Goal: Task Accomplishment & Management: Use online tool/utility

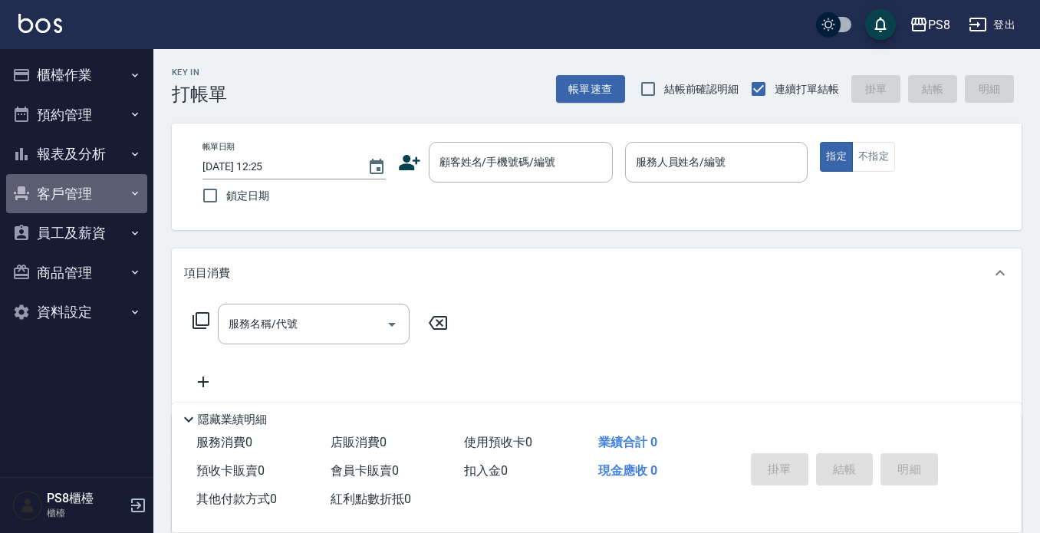
click at [109, 182] on button "客戶管理" at bounding box center [76, 194] width 141 height 40
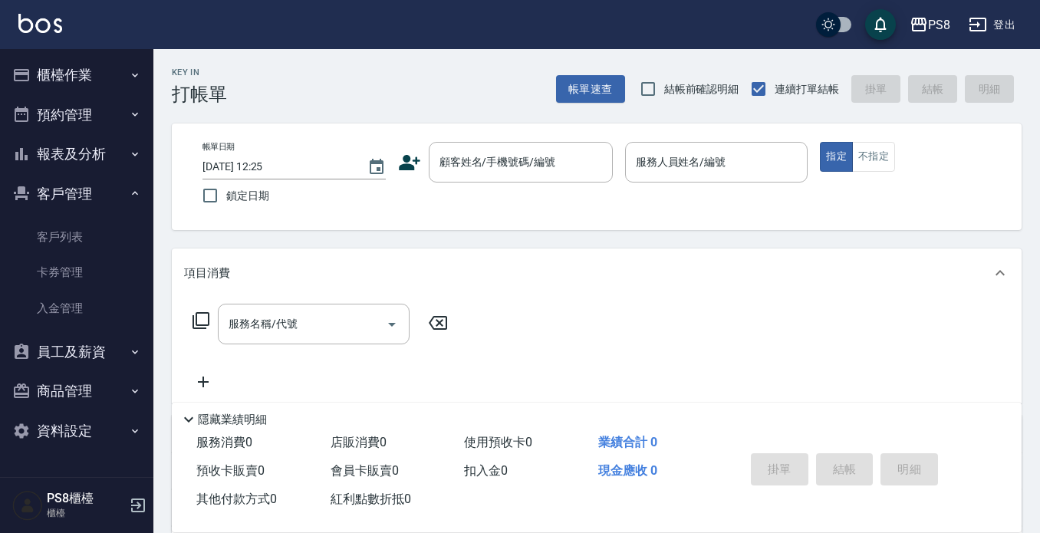
click at [117, 75] on button "櫃檯作業" at bounding box center [76, 75] width 141 height 40
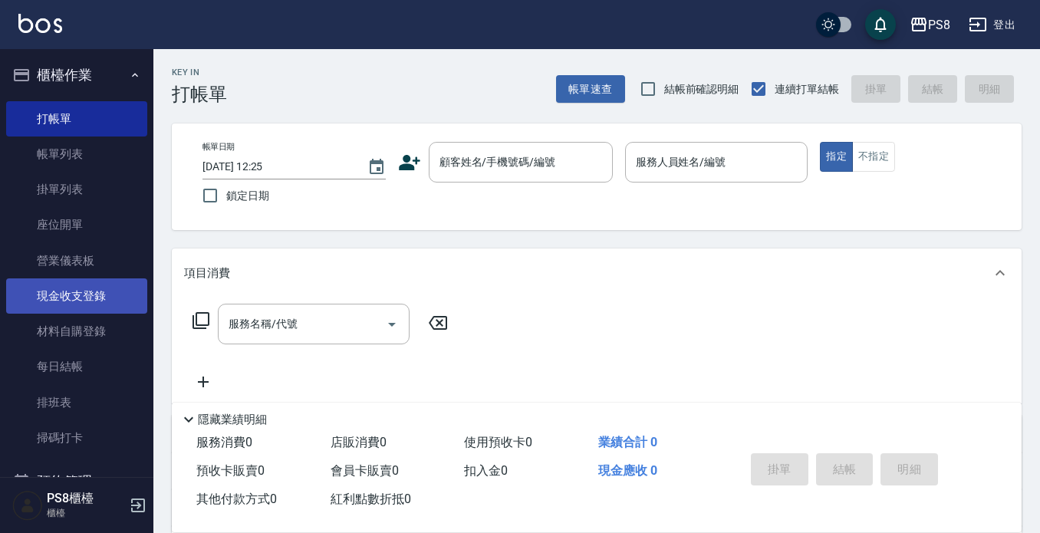
click at [114, 309] on link "現金收支登錄" at bounding box center [76, 296] width 141 height 35
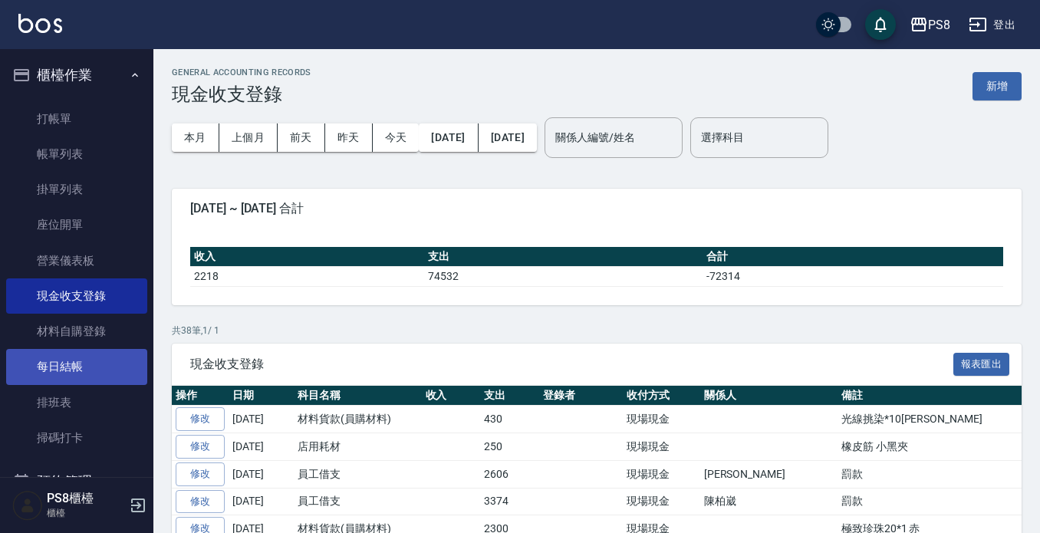
click at [74, 361] on link "每日結帳" at bounding box center [76, 366] width 141 height 35
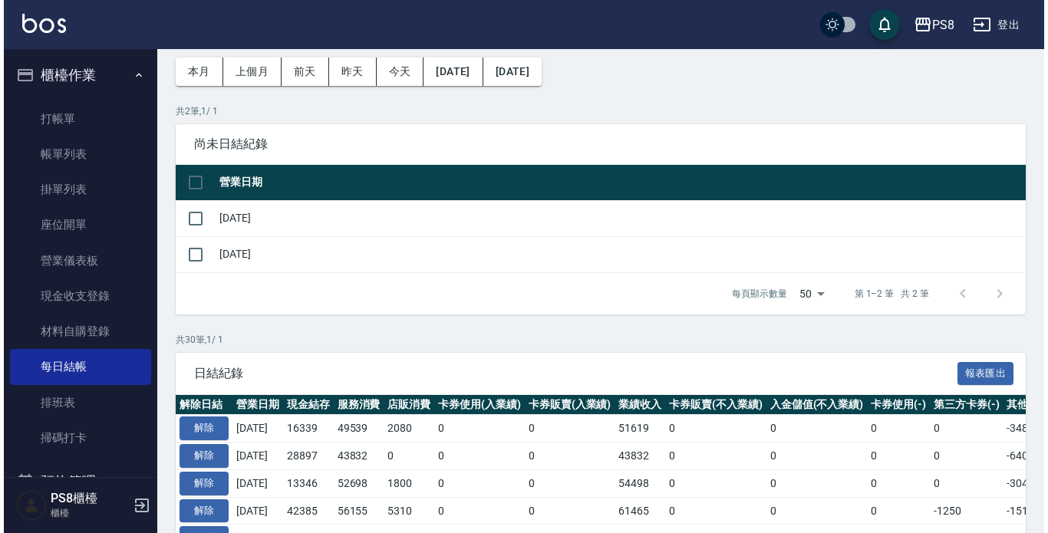
scroll to position [153, 0]
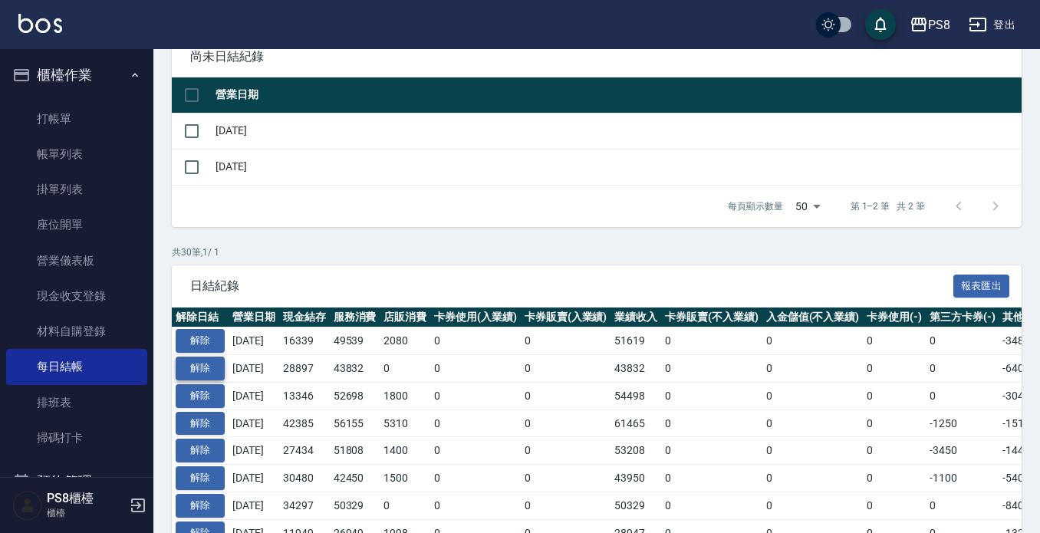
click at [211, 364] on button "解除" at bounding box center [200, 369] width 49 height 24
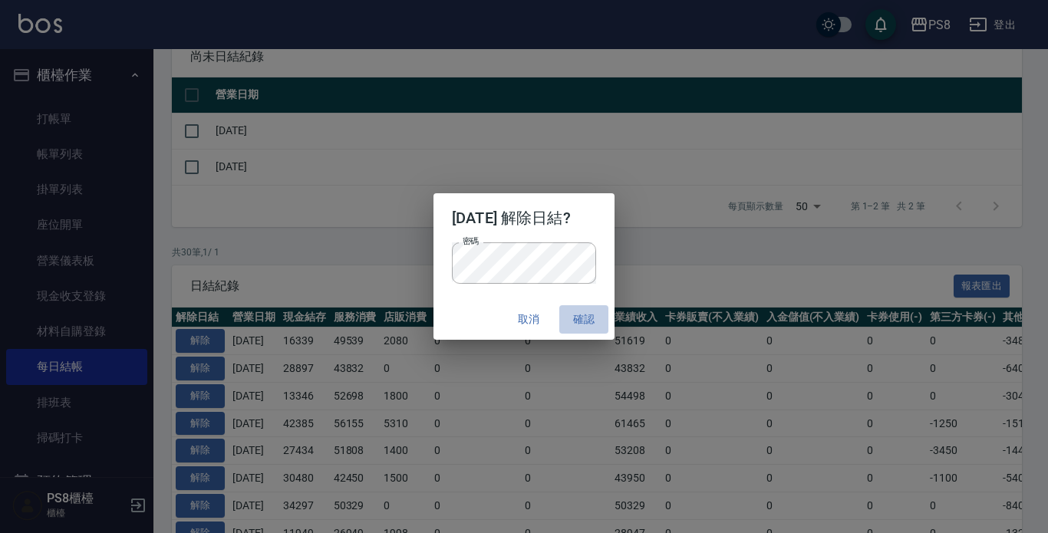
click at [578, 328] on button "確認" at bounding box center [583, 319] width 49 height 28
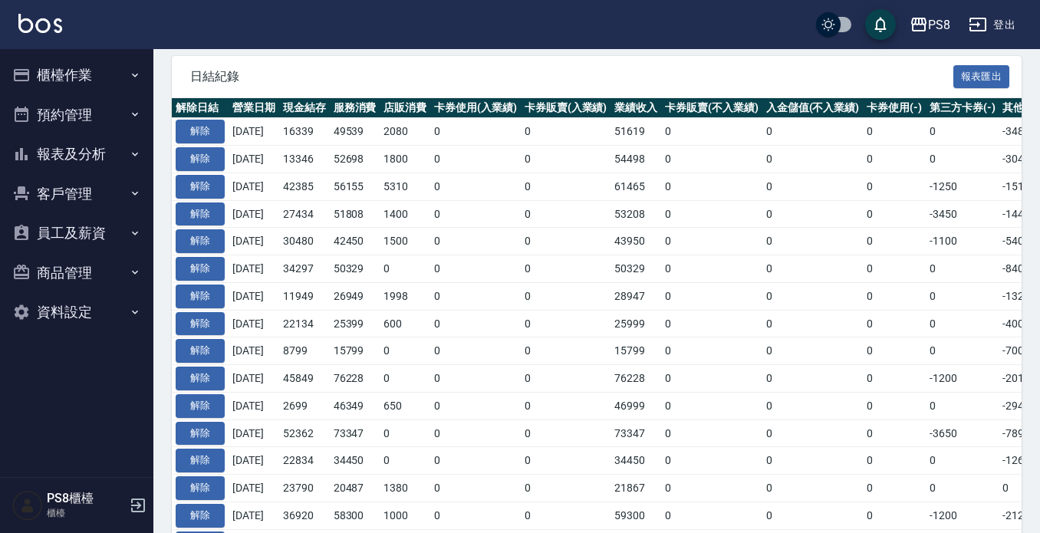
scroll to position [323, 0]
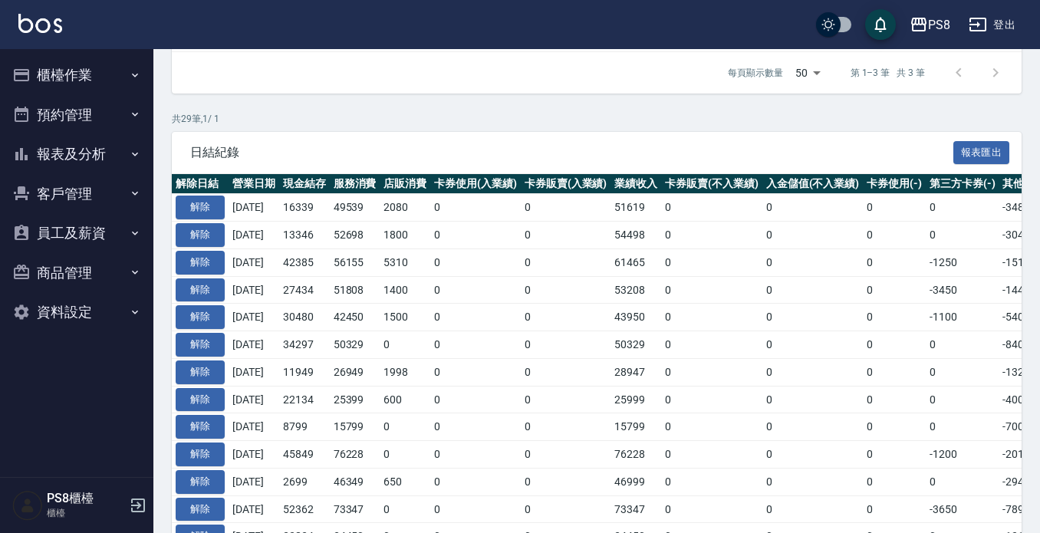
click at [71, 146] on button "報表及分析" at bounding box center [76, 154] width 141 height 40
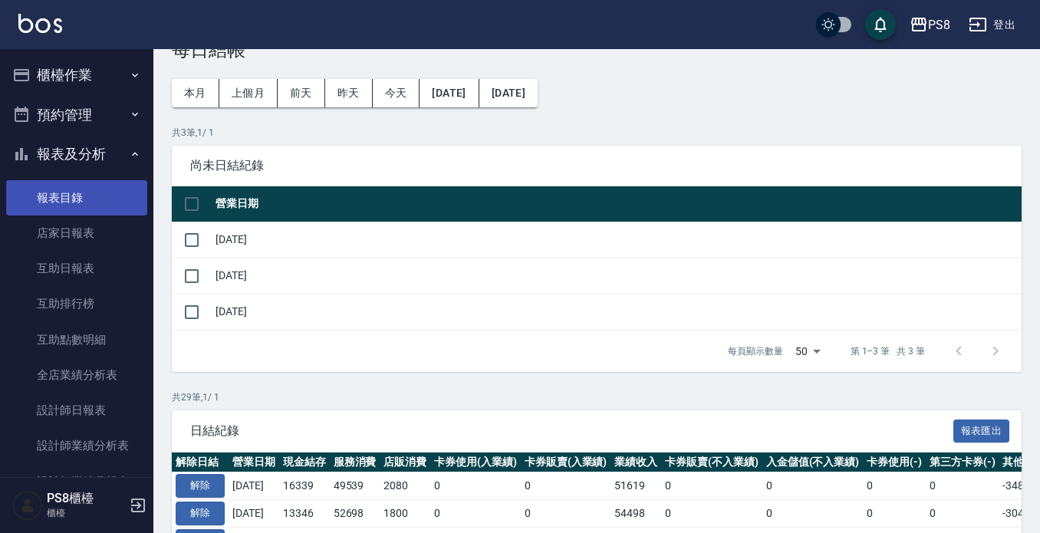
scroll to position [0, 0]
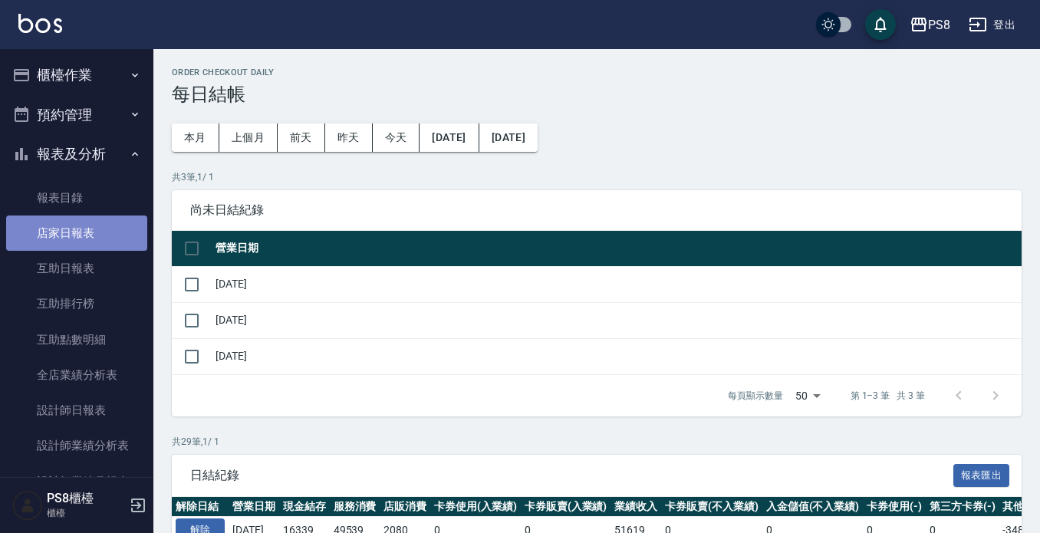
click at [91, 229] on link "店家日報表" at bounding box center [76, 233] width 141 height 35
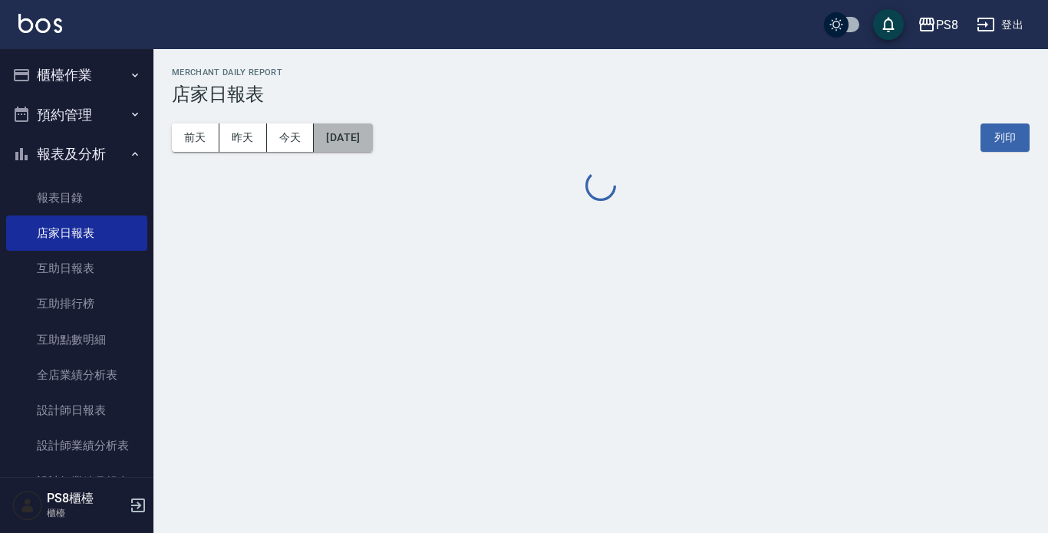
click at [351, 133] on button "[DATE]" at bounding box center [343, 138] width 58 height 28
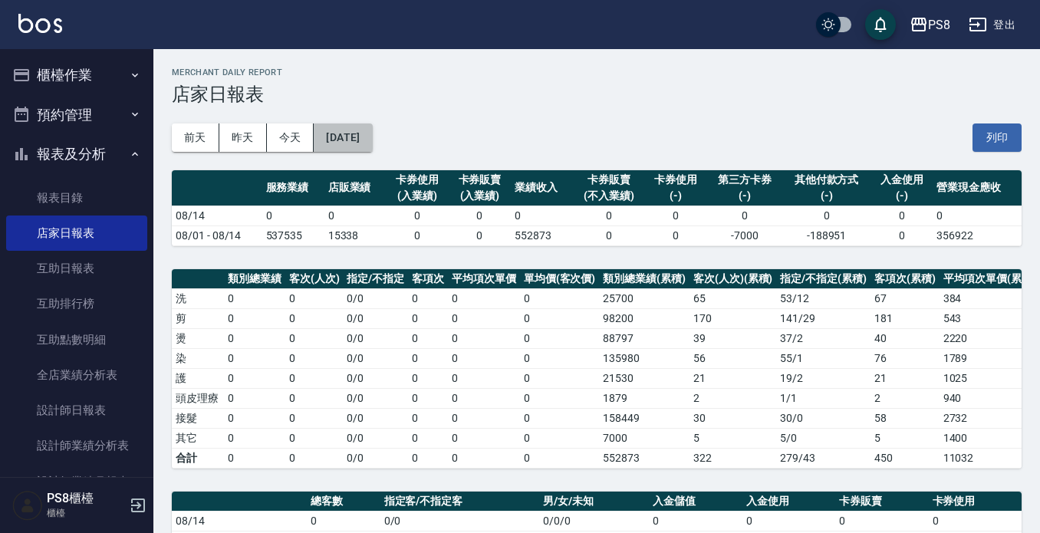
click at [354, 124] on button "[DATE]" at bounding box center [343, 138] width 58 height 28
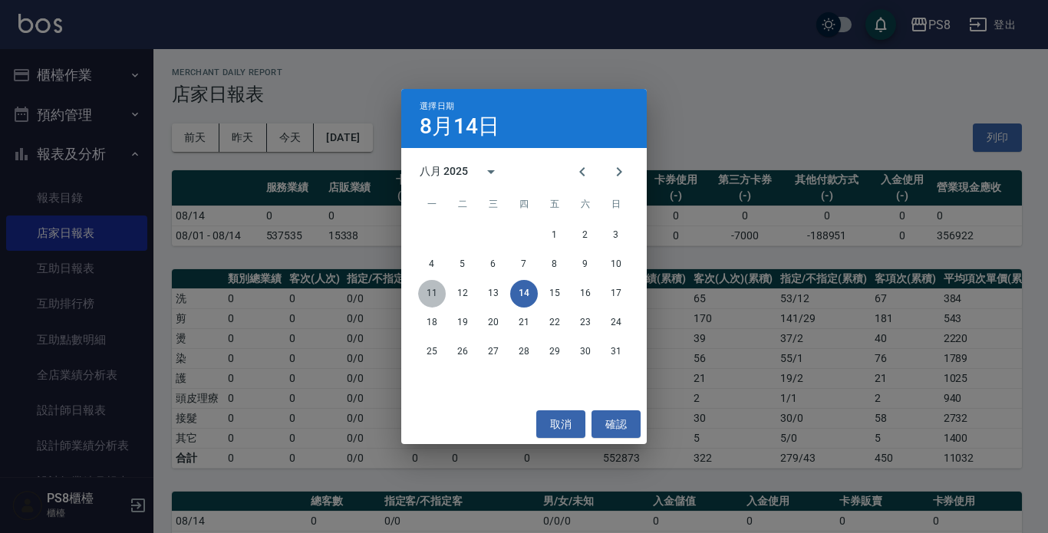
click at [425, 287] on button "11" at bounding box center [432, 294] width 28 height 28
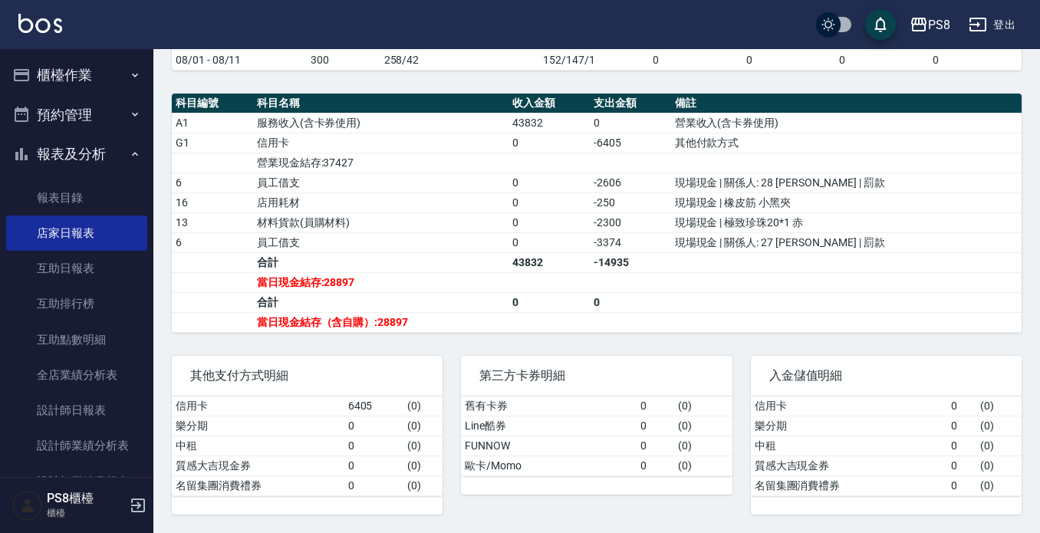
scroll to position [494, 0]
click at [67, 84] on button "櫃檯作業" at bounding box center [76, 75] width 141 height 40
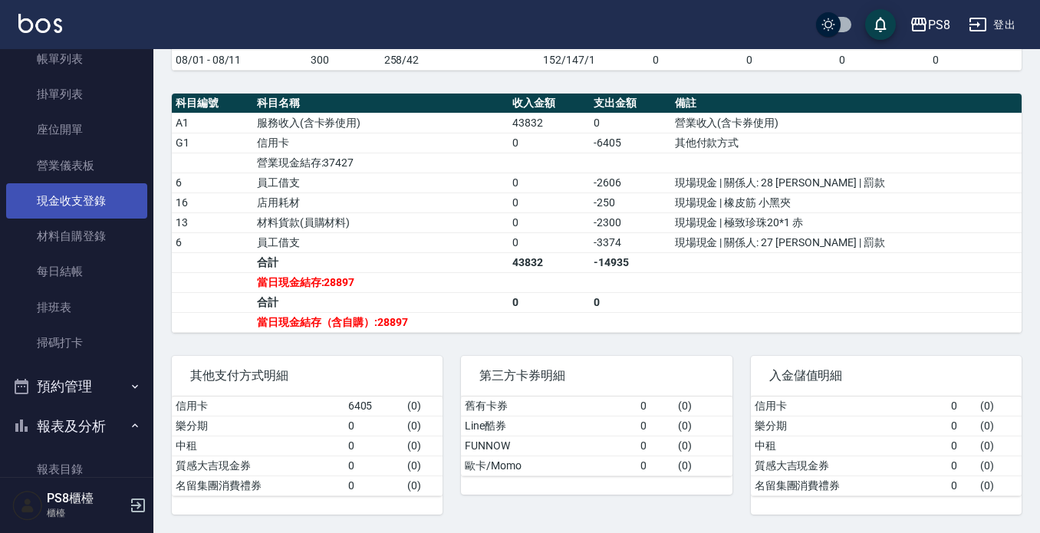
scroll to position [153, 0]
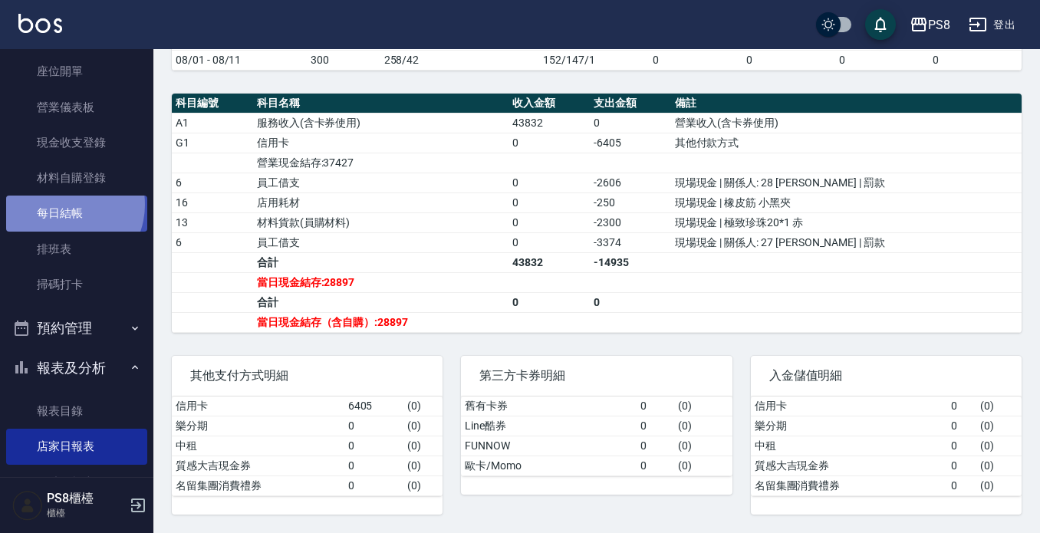
click at [64, 205] on link "每日結帳" at bounding box center [76, 213] width 141 height 35
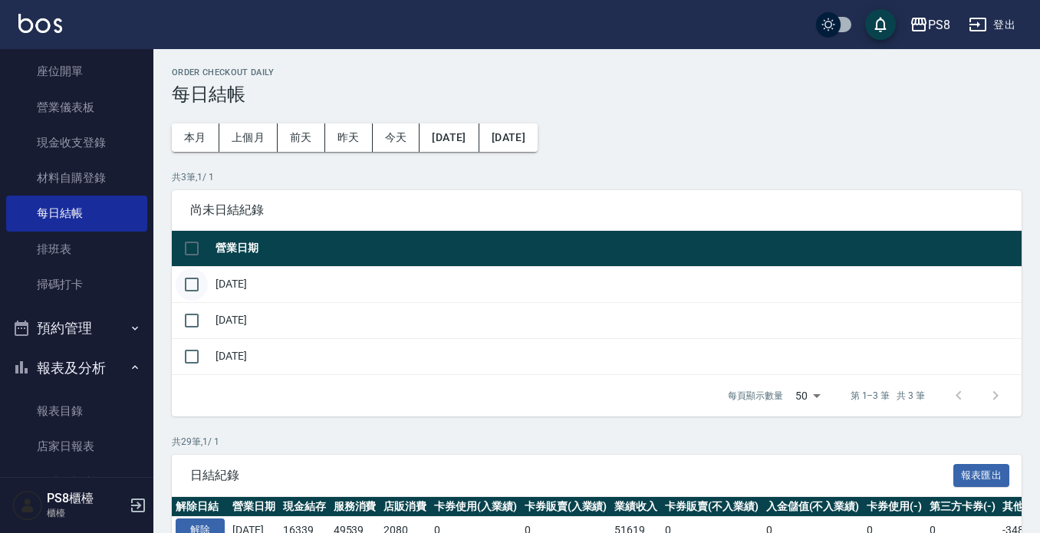
click at [196, 279] on input "checkbox" at bounding box center [192, 285] width 32 height 32
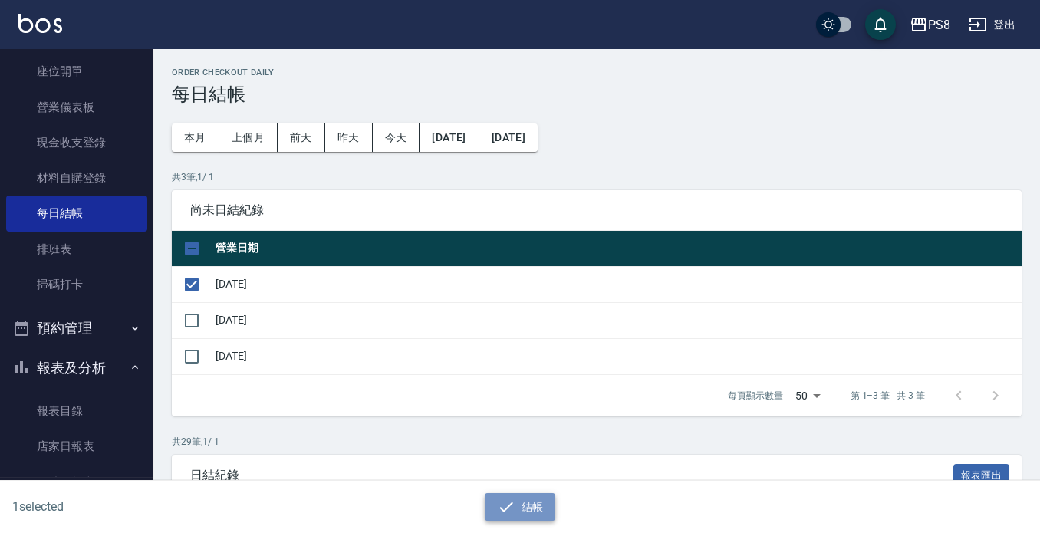
click at [509, 498] on icon "button" at bounding box center [506, 507] width 18 height 18
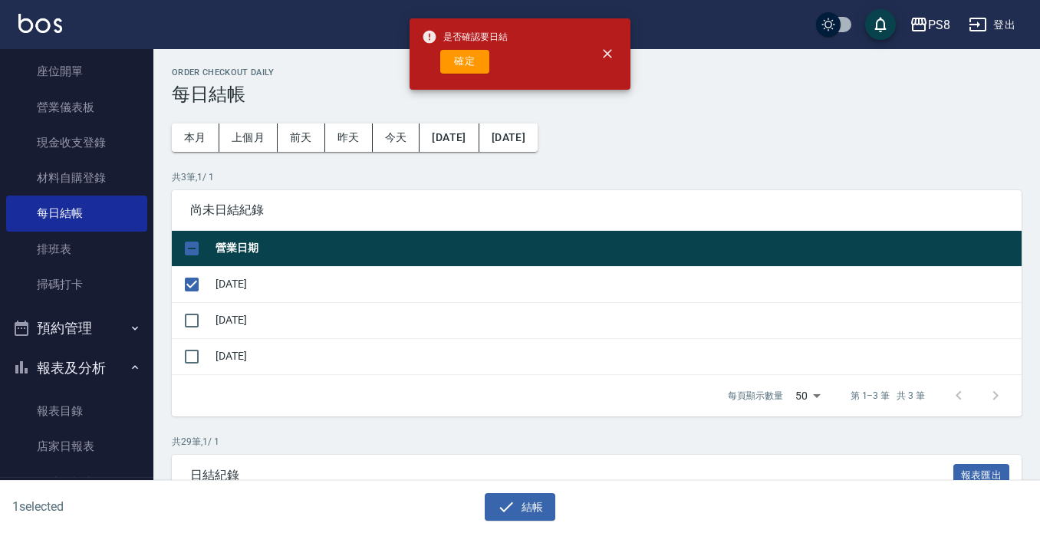
click at [446, 61] on button "確定" at bounding box center [464, 62] width 49 height 24
checkbox input "false"
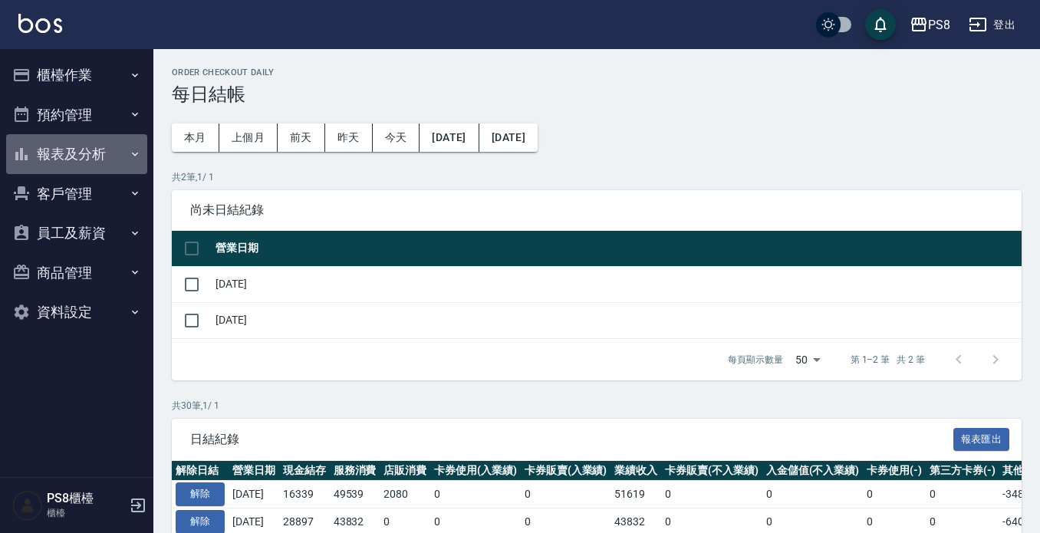
click at [86, 163] on button "報表及分析" at bounding box center [76, 154] width 141 height 40
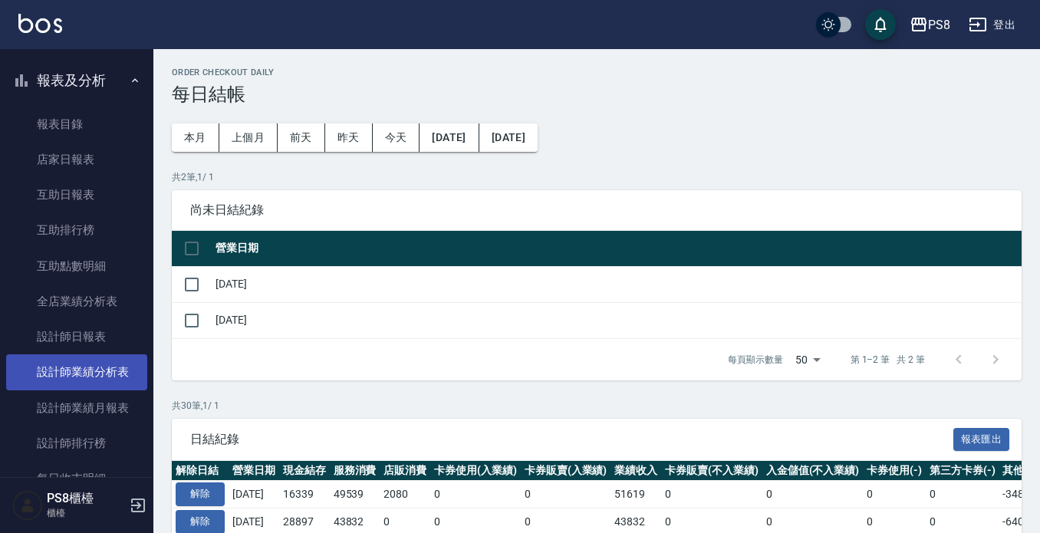
scroll to position [153, 0]
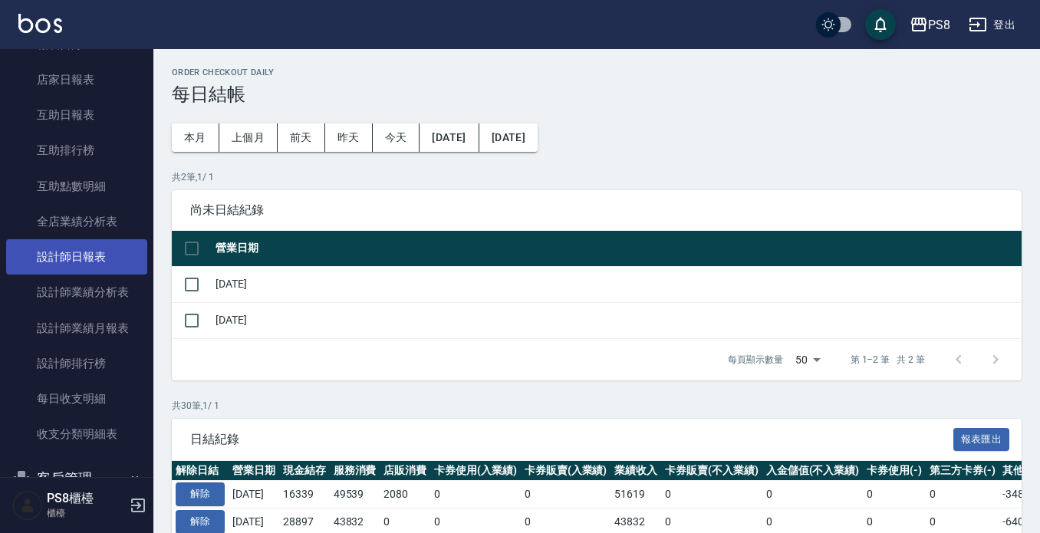
click at [91, 255] on link "設計師日報表" at bounding box center [76, 256] width 141 height 35
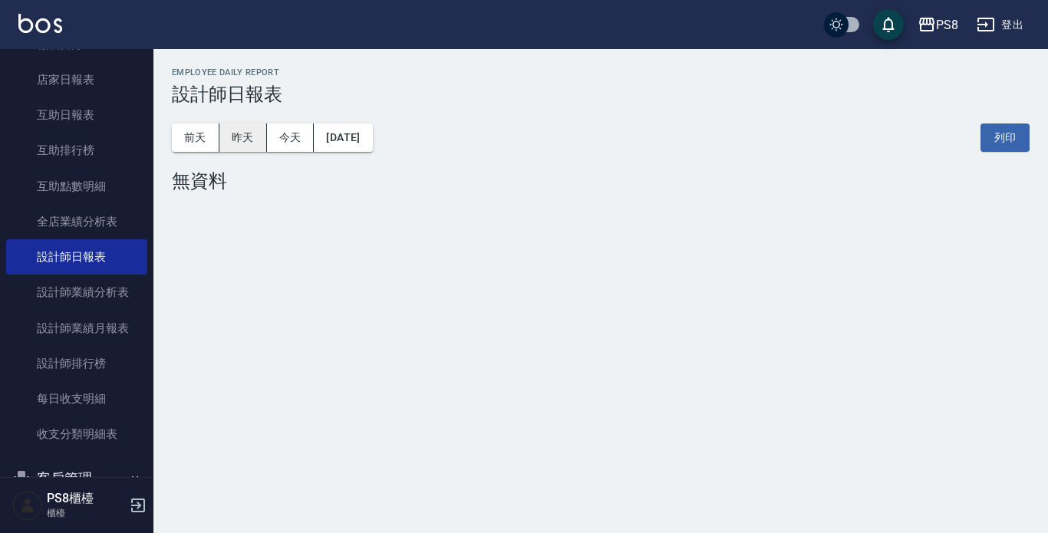
click at [239, 145] on button "昨天" at bounding box center [243, 138] width 48 height 28
click at [197, 147] on button "前天" at bounding box center [196, 138] width 48 height 28
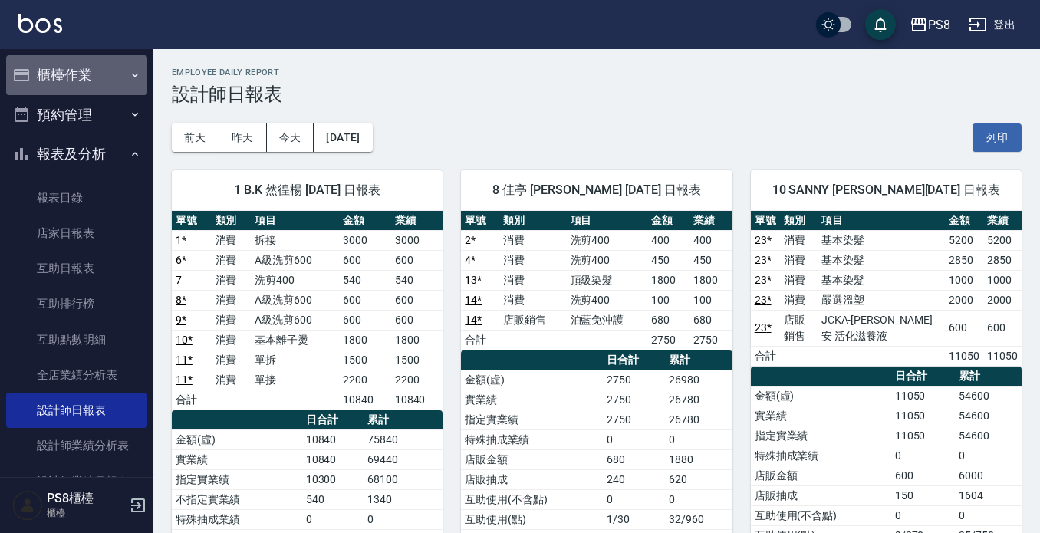
click at [97, 66] on button "櫃檯作業" at bounding box center [76, 75] width 141 height 40
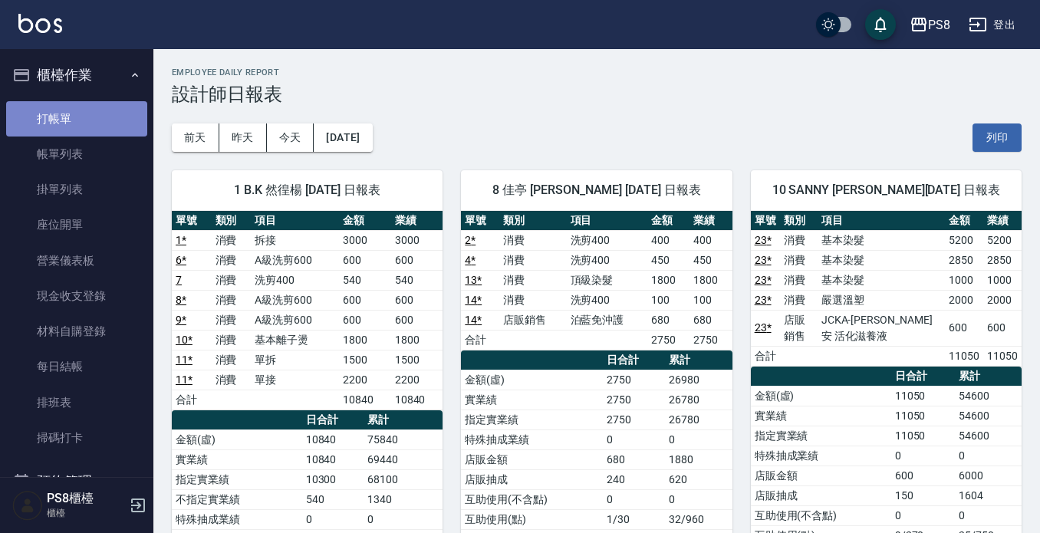
click at [108, 122] on link "打帳單" at bounding box center [76, 118] width 141 height 35
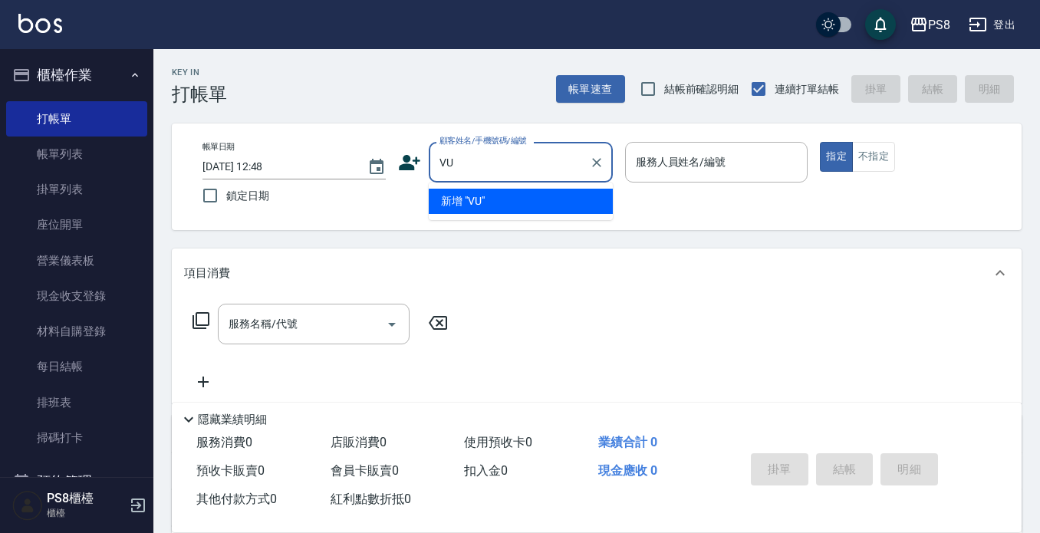
type input "V"
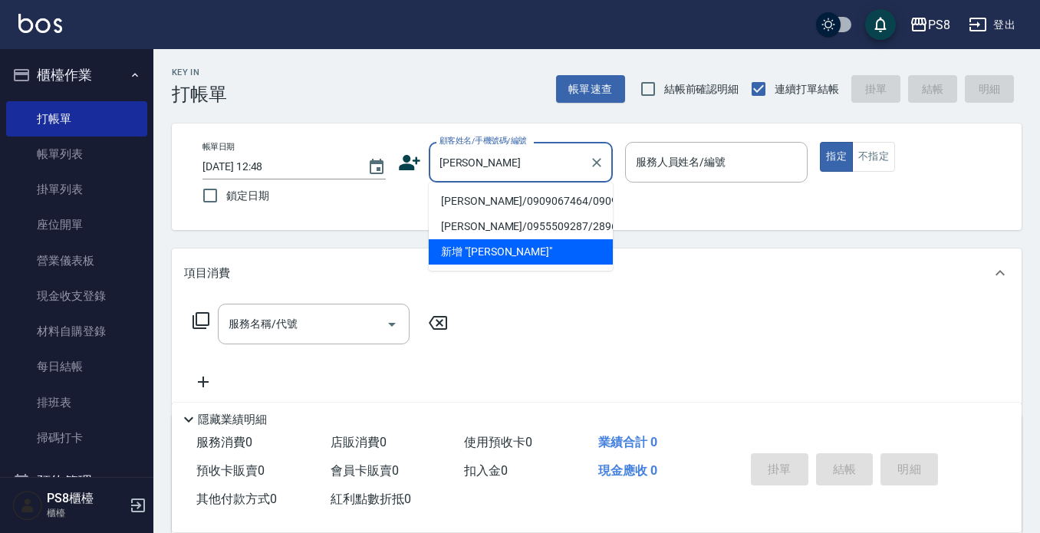
click at [486, 210] on li "[PERSON_NAME]/0909067464/0909067464" at bounding box center [521, 201] width 184 height 25
type input "[PERSON_NAME]/0909067464/0909067464"
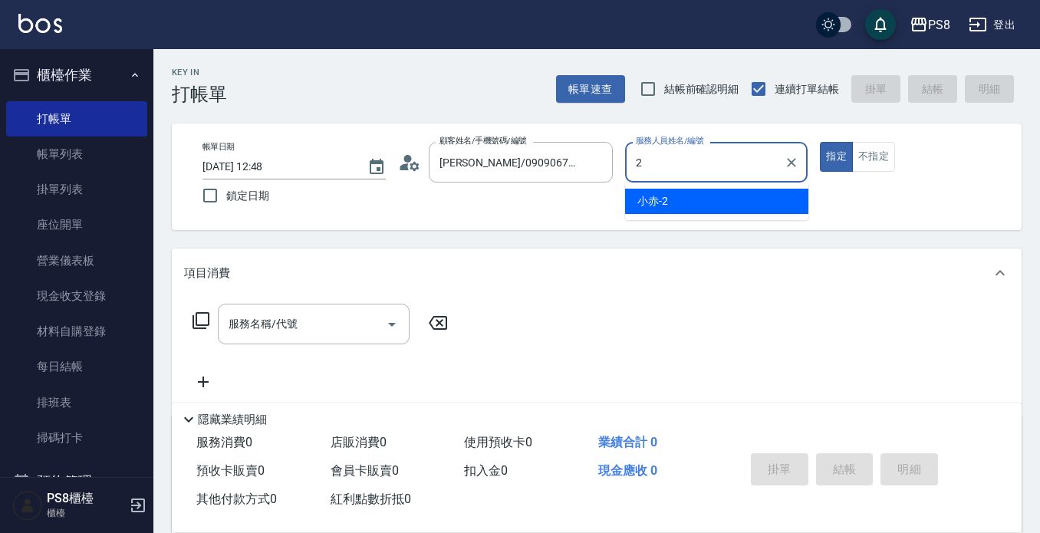
type input "小赤-2"
type button "true"
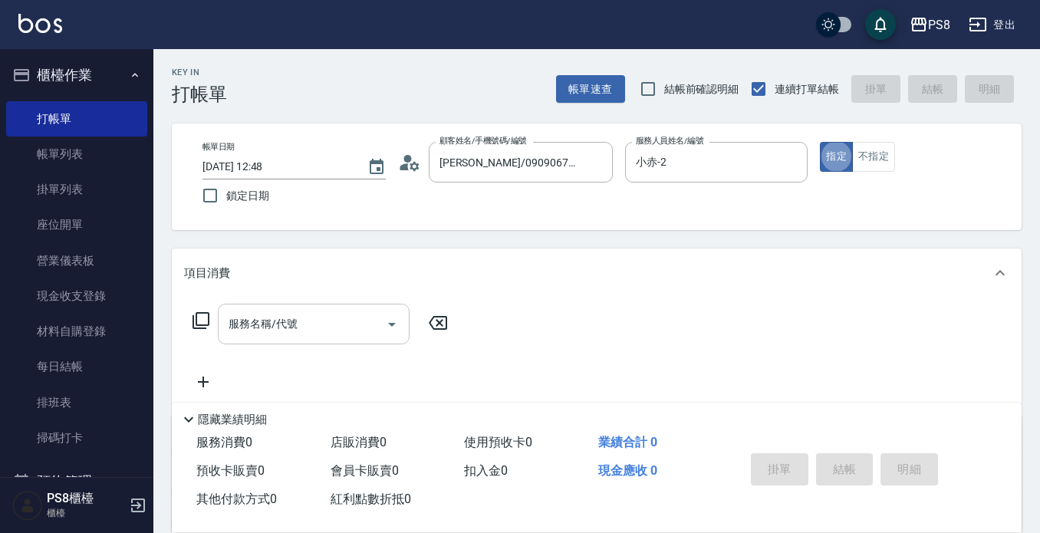
click at [320, 328] on input "服務名稱/代號" at bounding box center [302, 324] width 155 height 27
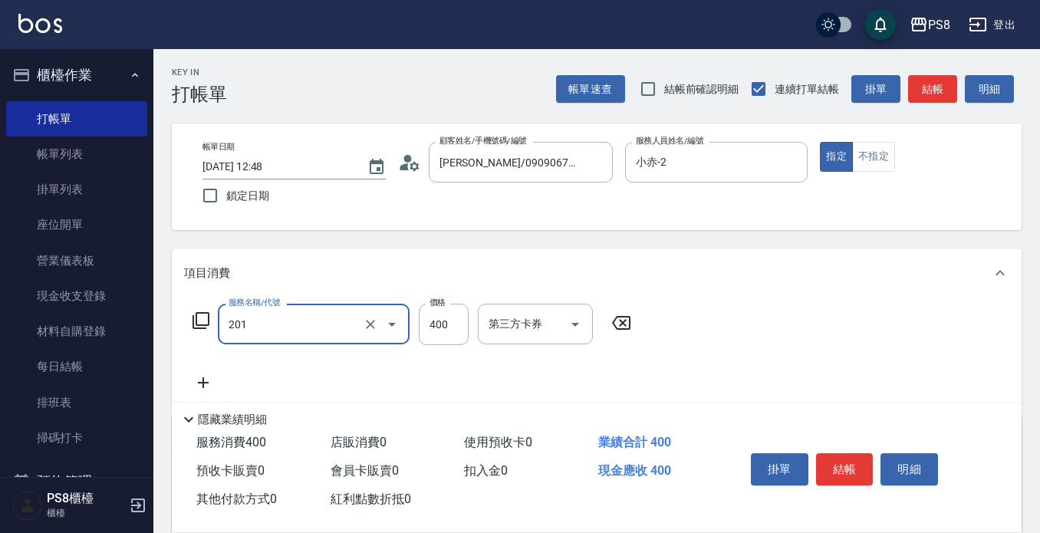
type input "洗剪400(201)"
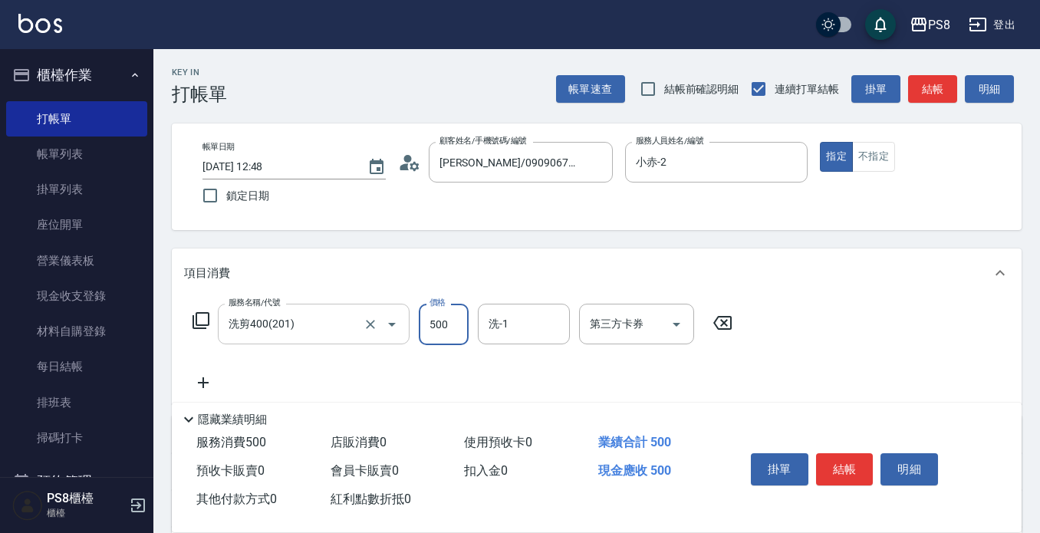
type input "500"
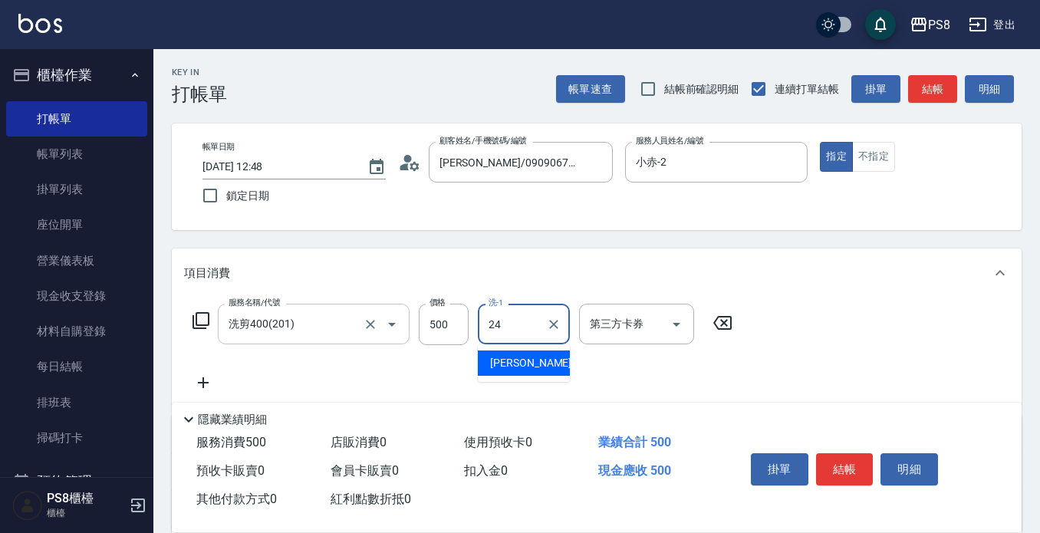
type input "[PERSON_NAME]-24"
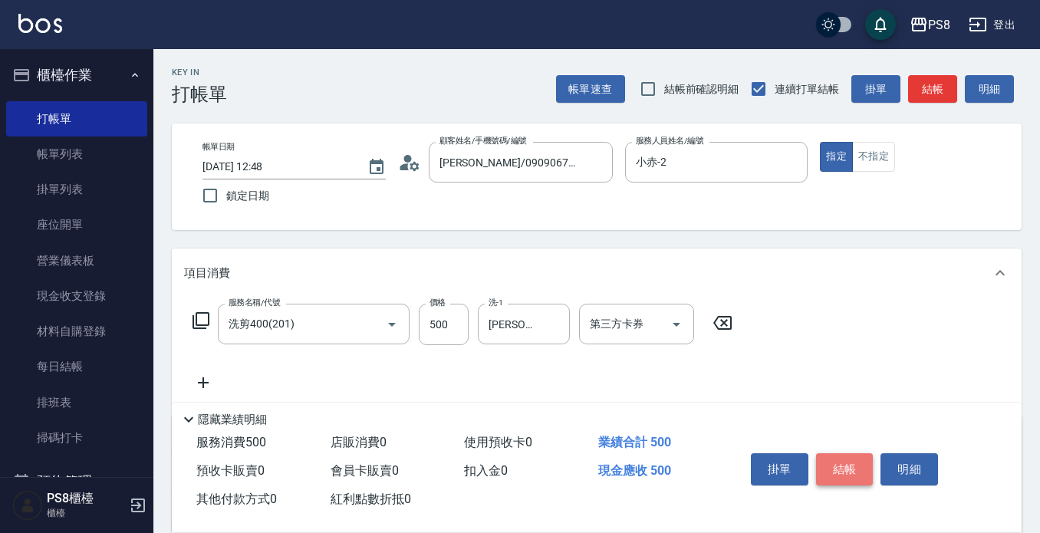
click at [845, 453] on button "結帳" at bounding box center [845, 469] width 58 height 32
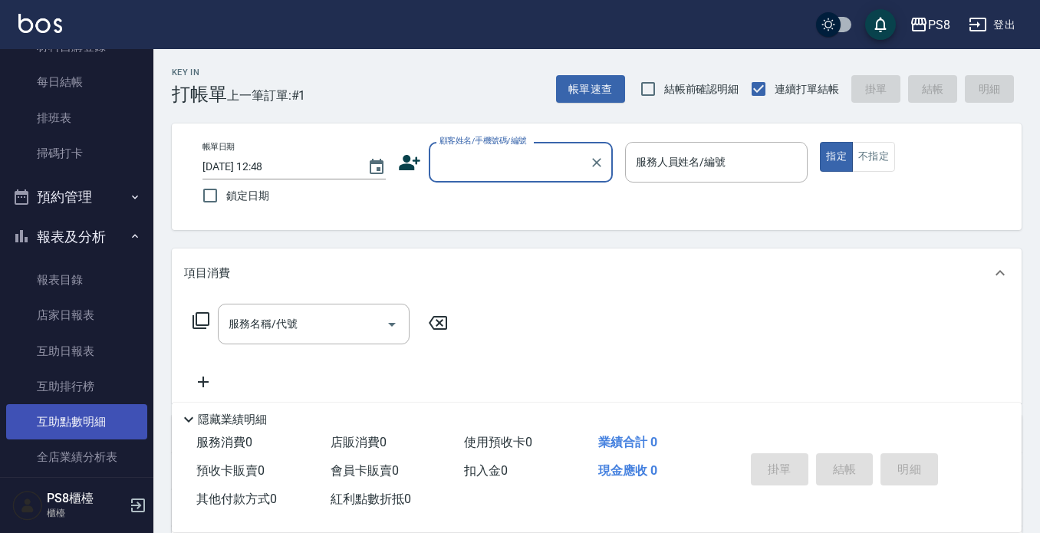
scroll to position [384, 0]
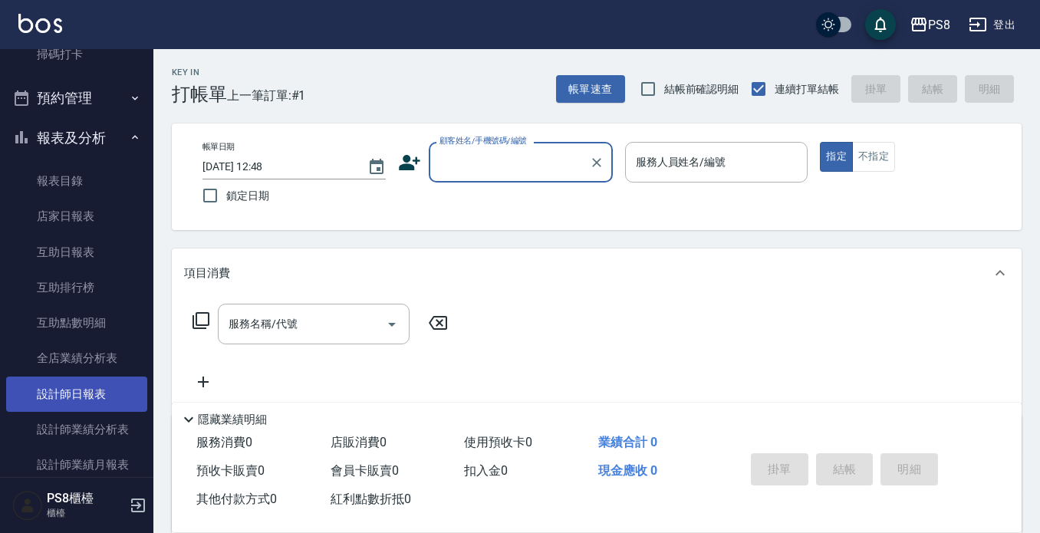
click at [97, 396] on link "設計師日報表" at bounding box center [76, 394] width 141 height 35
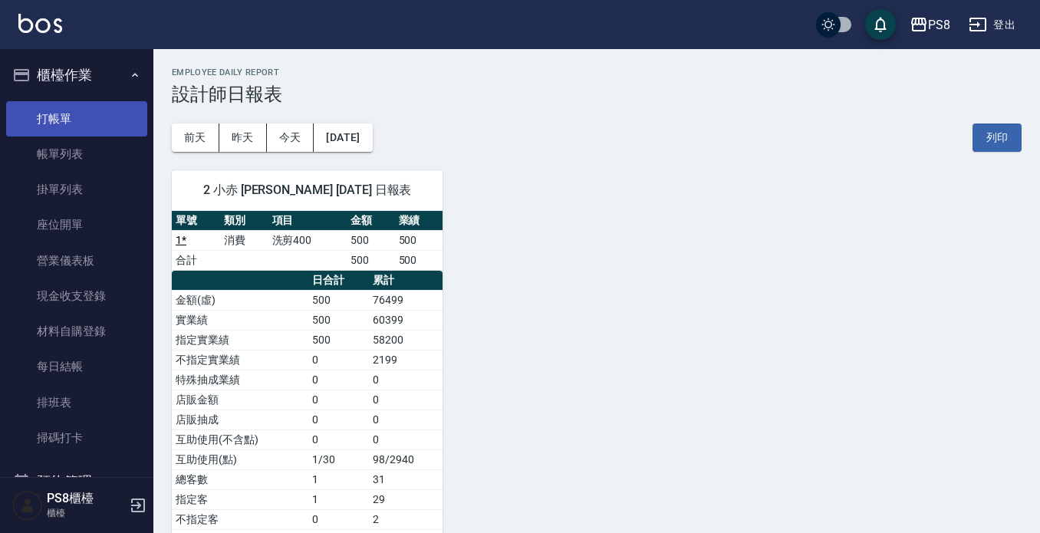
click at [72, 114] on link "打帳單" at bounding box center [76, 118] width 141 height 35
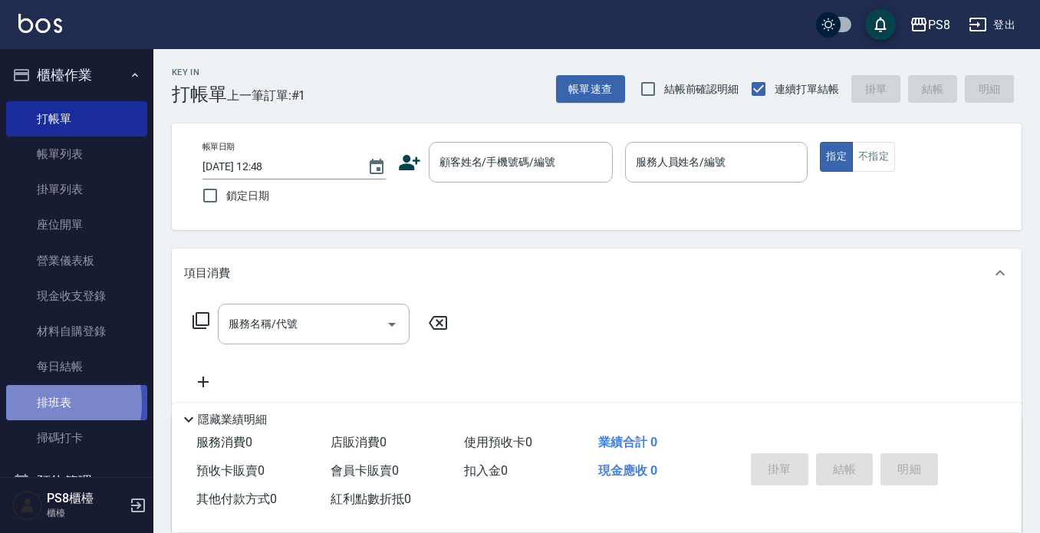
click at [34, 403] on link "排班表" at bounding box center [76, 402] width 141 height 35
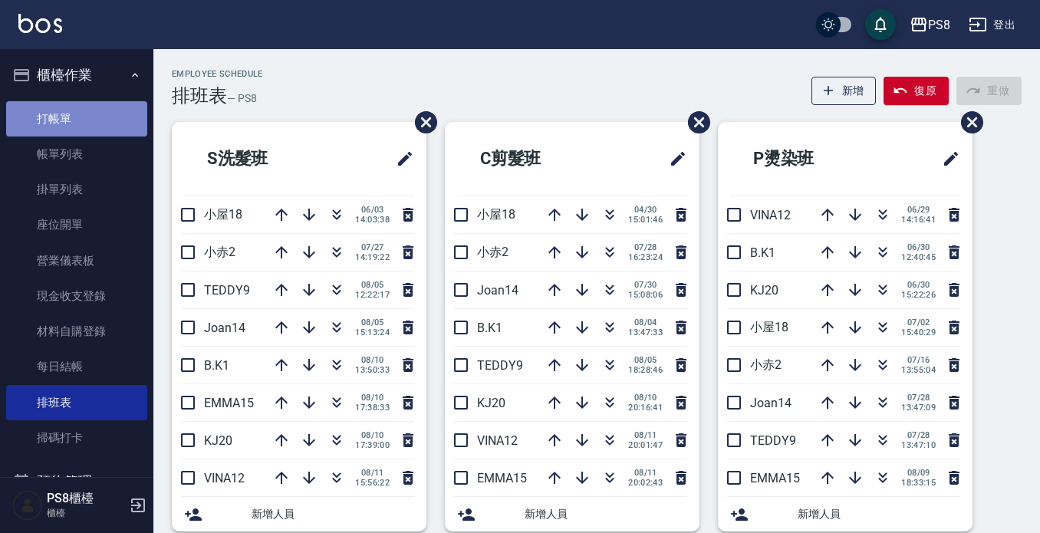
click at [76, 125] on link "打帳單" at bounding box center [76, 118] width 141 height 35
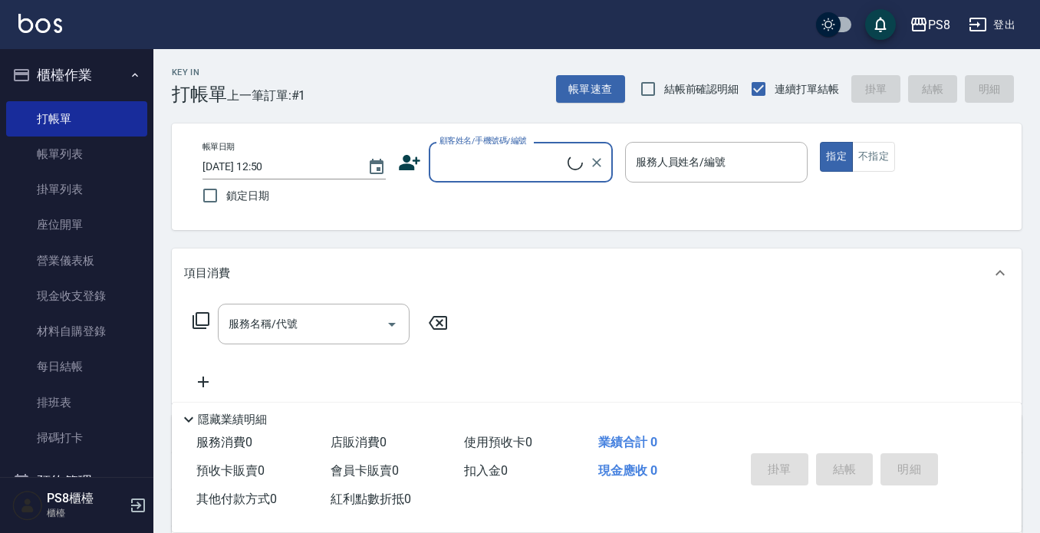
click at [506, 167] on input "顧客姓名/手機號碼/編號" at bounding box center [502, 162] width 132 height 27
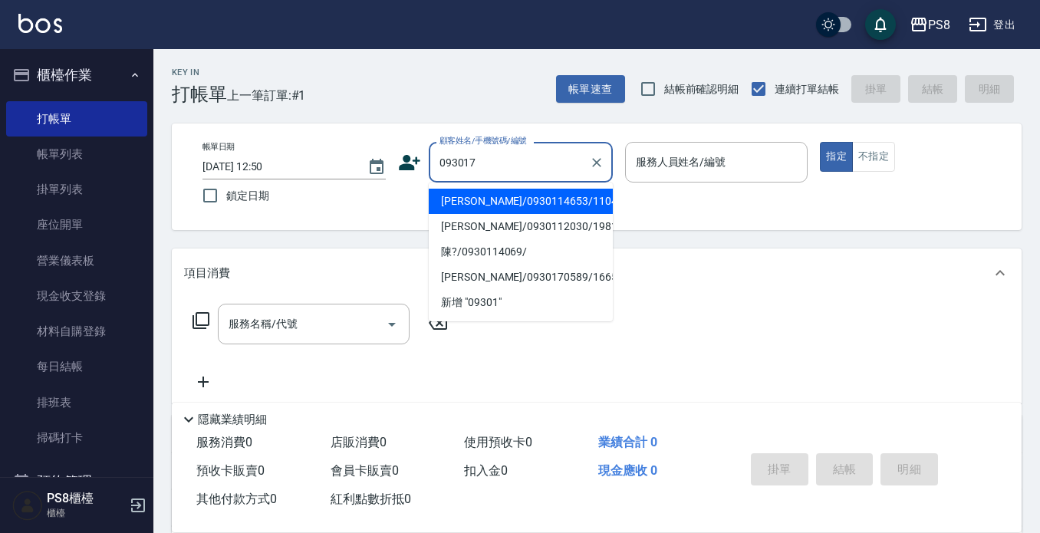
type input "[PERSON_NAME]/0930170589/16650"
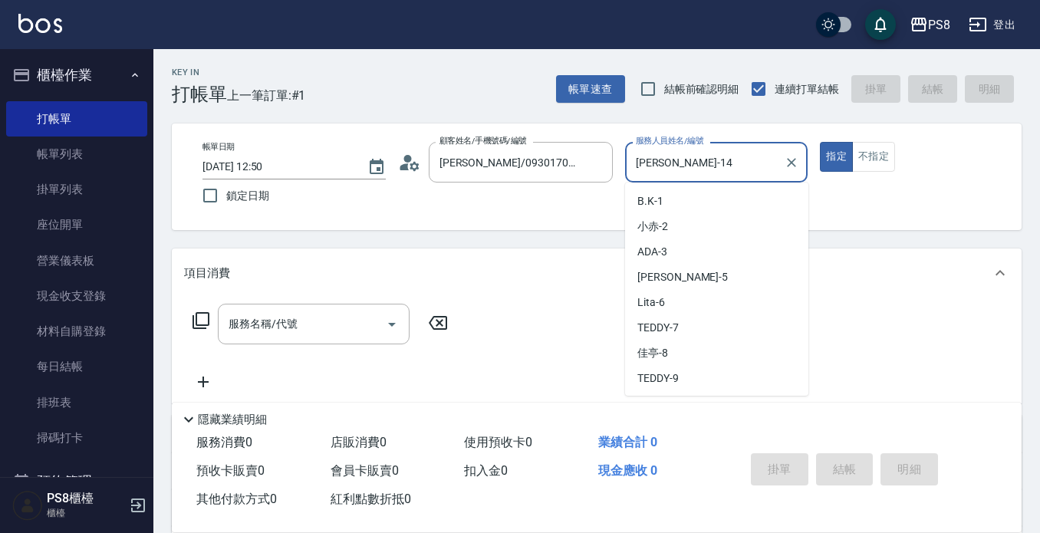
scroll to position [97, 0]
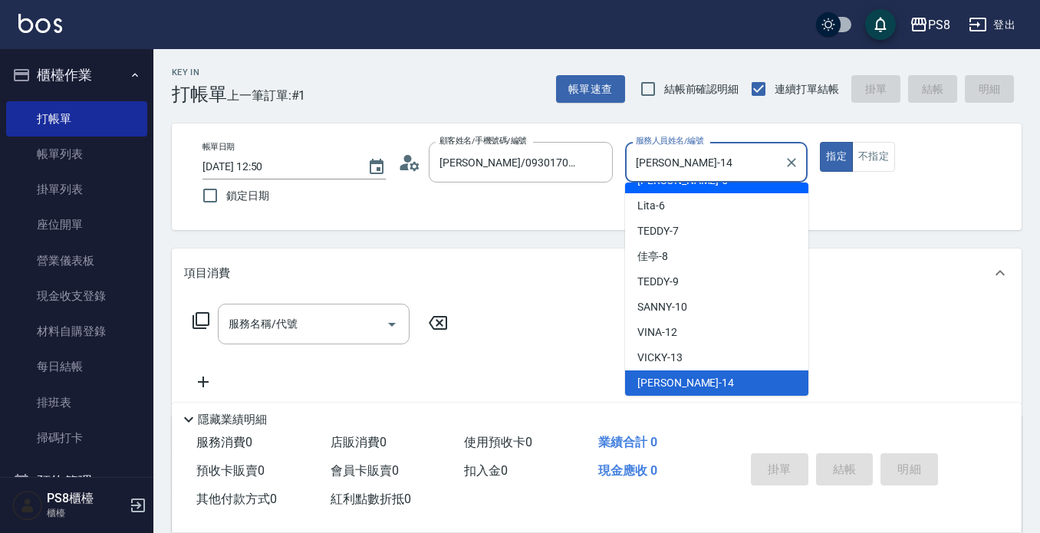
type input "Jolie-5"
type button "true"
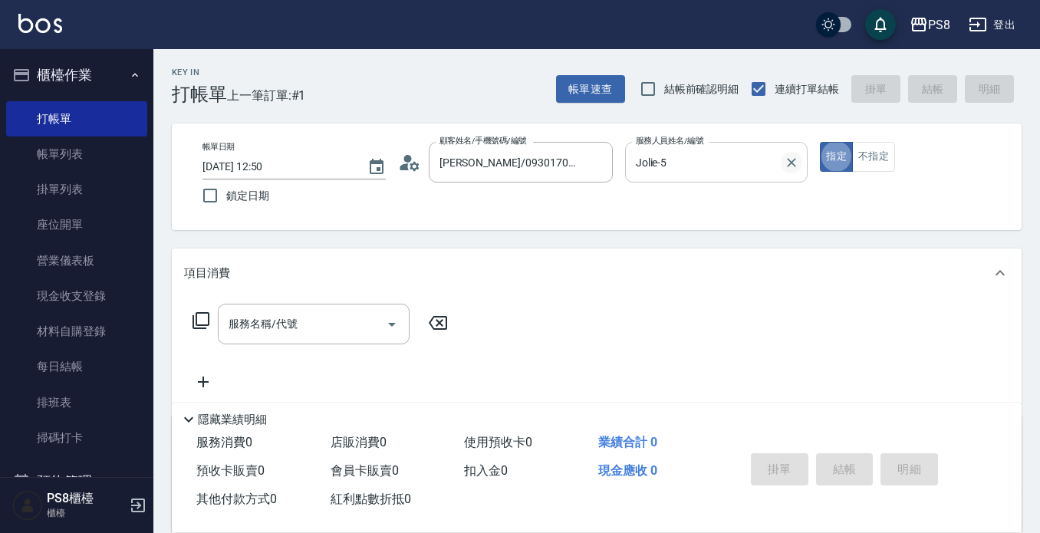
click at [786, 168] on icon "Clear" at bounding box center [791, 162] width 15 height 15
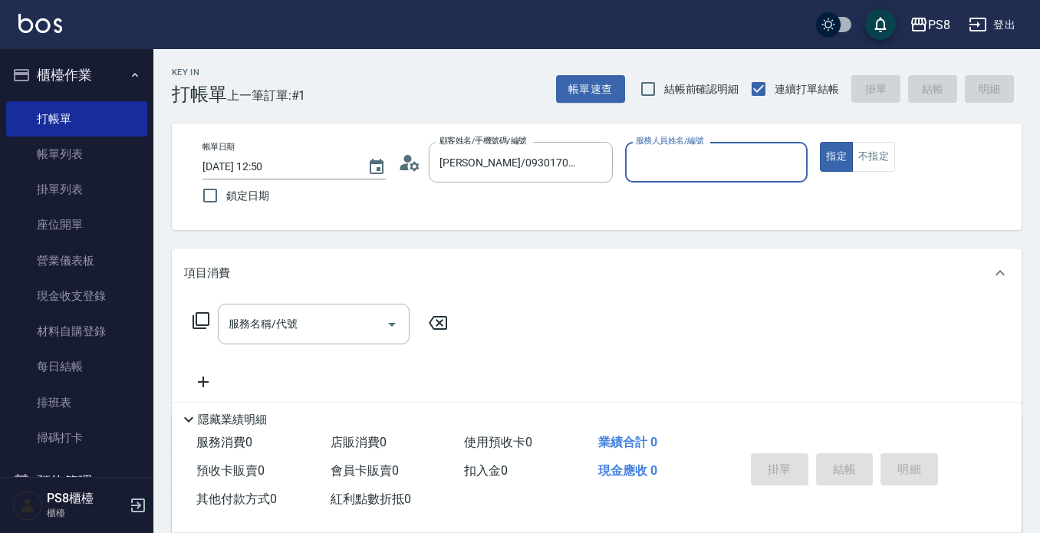
click at [688, 172] on input "服務人員姓名/編號" at bounding box center [717, 162] width 170 height 27
type input "[PERSON_NAME]-14"
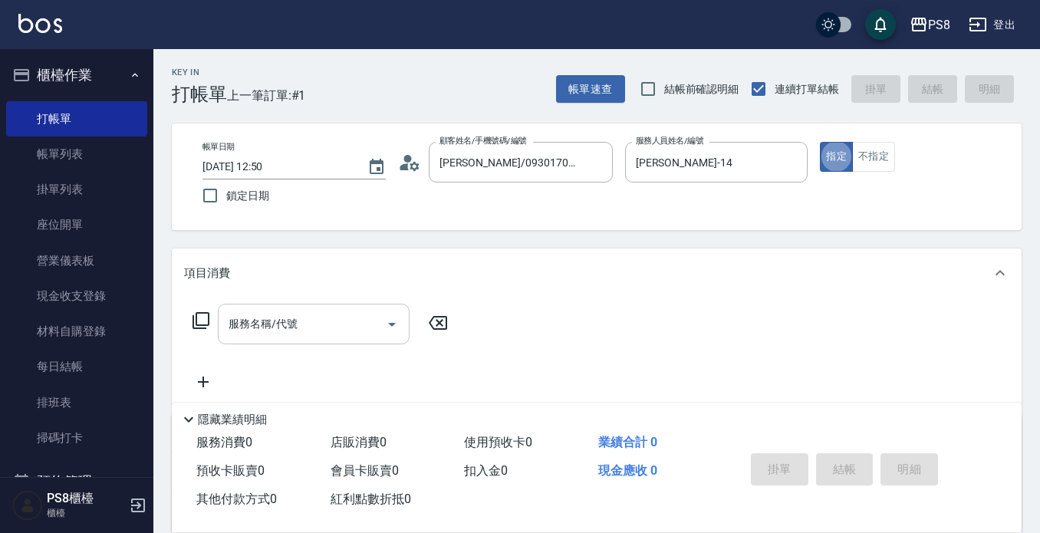
click at [322, 326] on input "服務名稱/代號" at bounding box center [302, 324] width 155 height 27
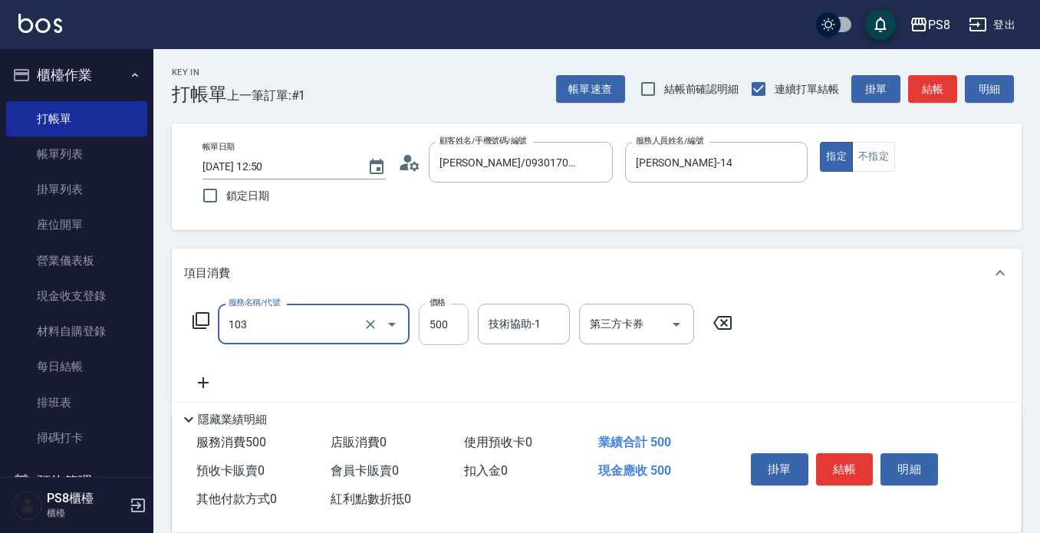
type input "B級洗剪500(103)"
click at [432, 321] on input "500" at bounding box center [444, 324] width 50 height 41
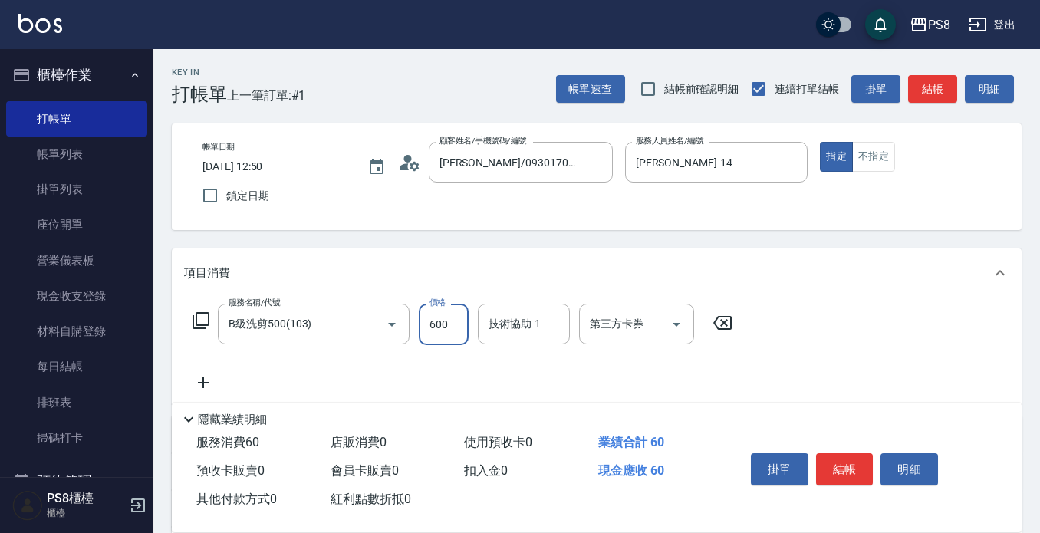
type input "600"
click at [839, 463] on button "結帳" at bounding box center [845, 469] width 58 height 32
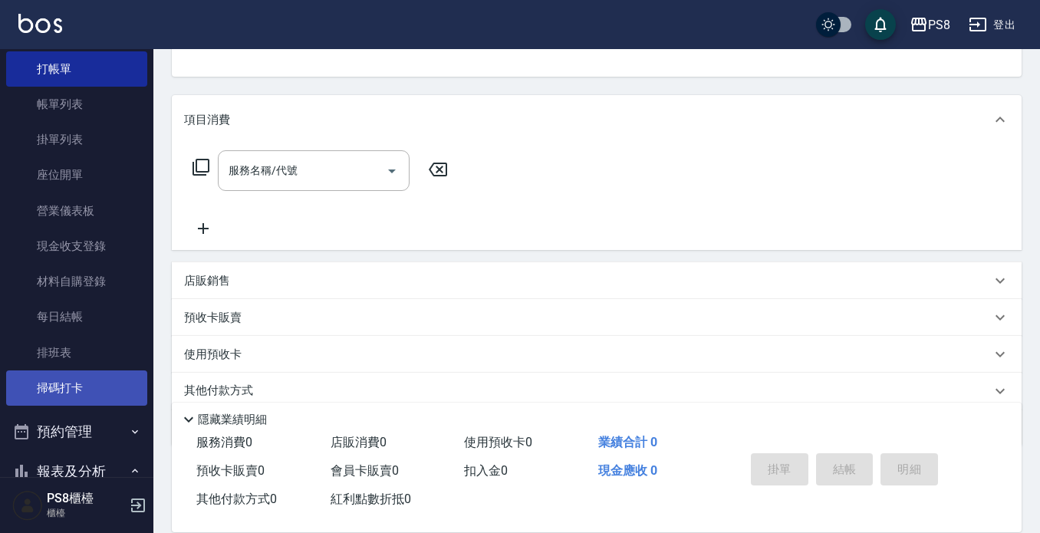
scroll to position [77, 0]
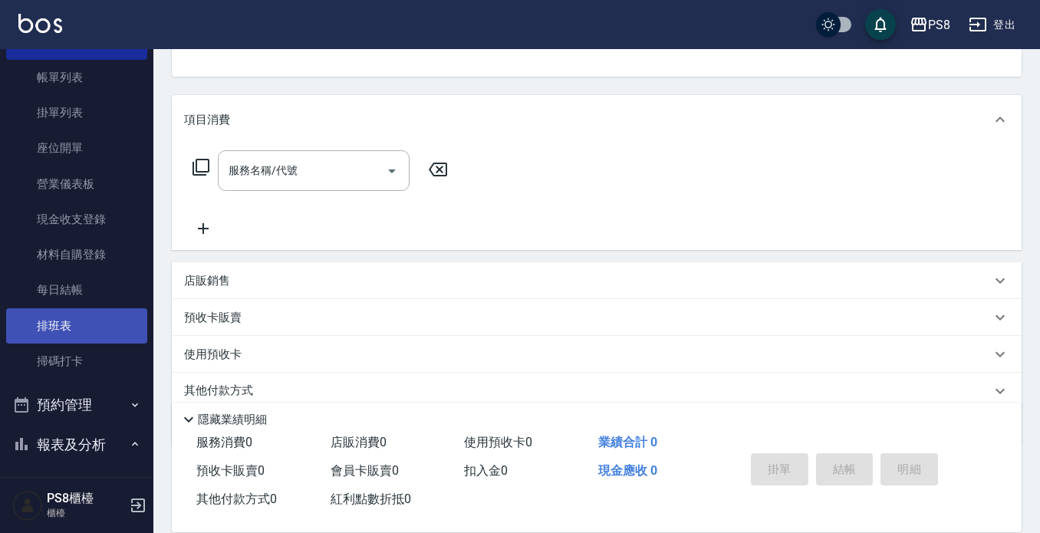
click at [66, 323] on link "排班表" at bounding box center [76, 325] width 141 height 35
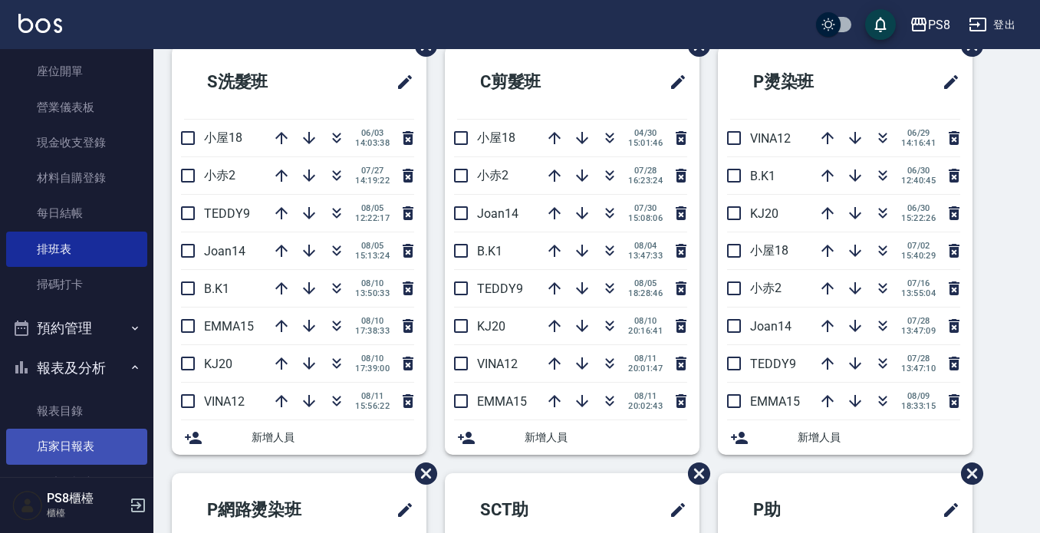
scroll to position [230, 0]
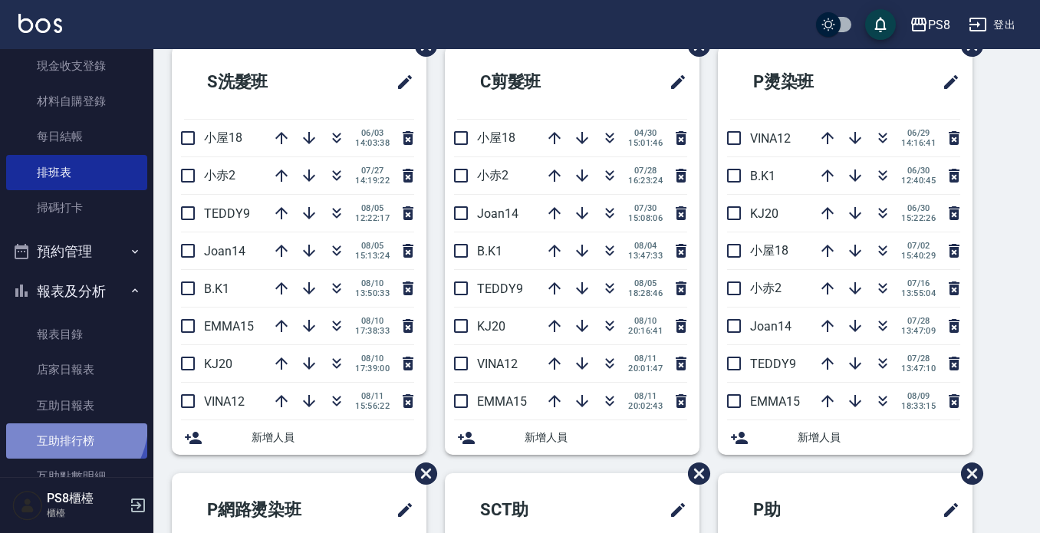
click at [69, 425] on link "互助排行榜" at bounding box center [76, 441] width 141 height 35
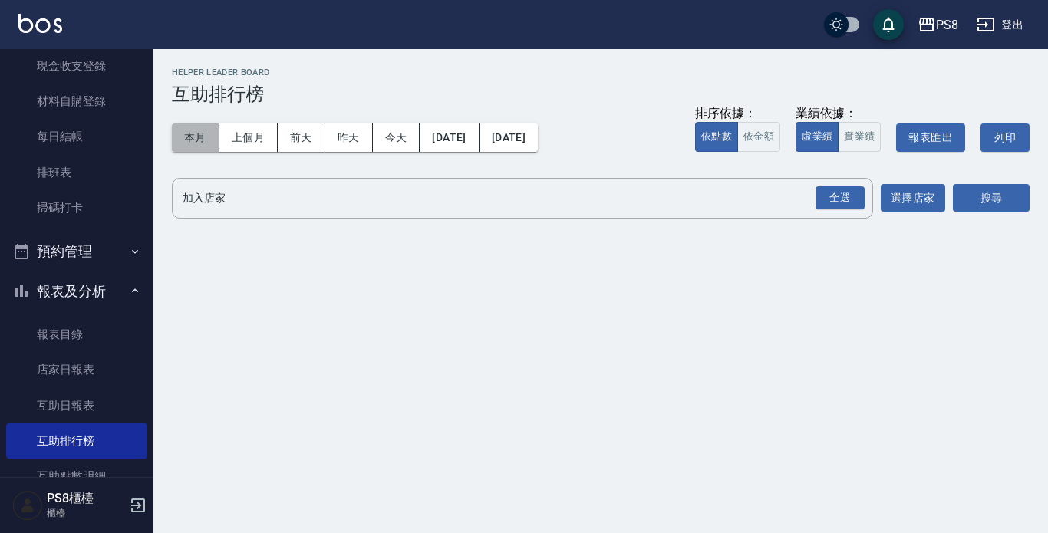
click at [202, 148] on button "本月" at bounding box center [196, 138] width 48 height 28
click at [849, 195] on div "全選" at bounding box center [840, 198] width 49 height 24
click at [969, 199] on button "搜尋" at bounding box center [991, 199] width 77 height 28
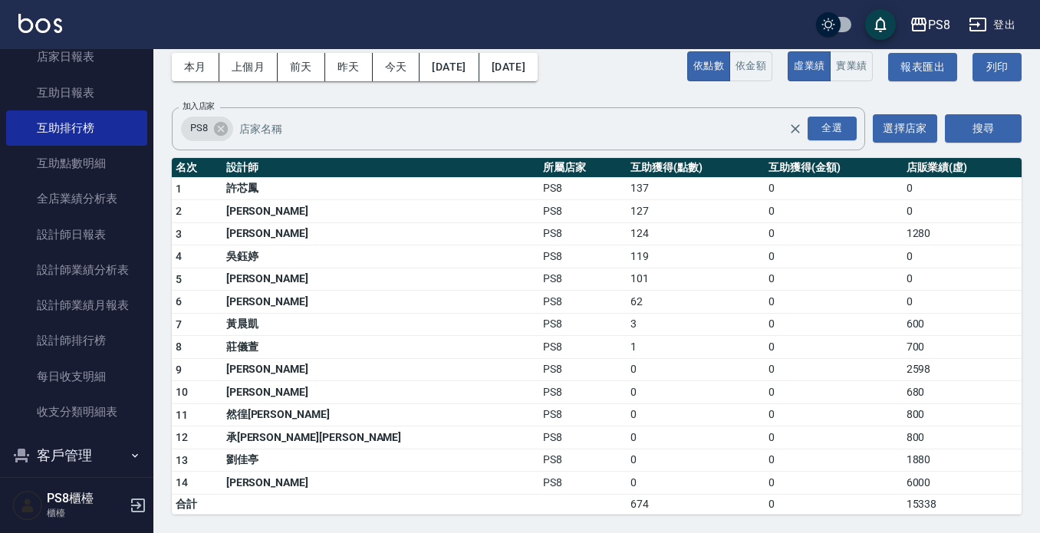
scroll to position [614, 0]
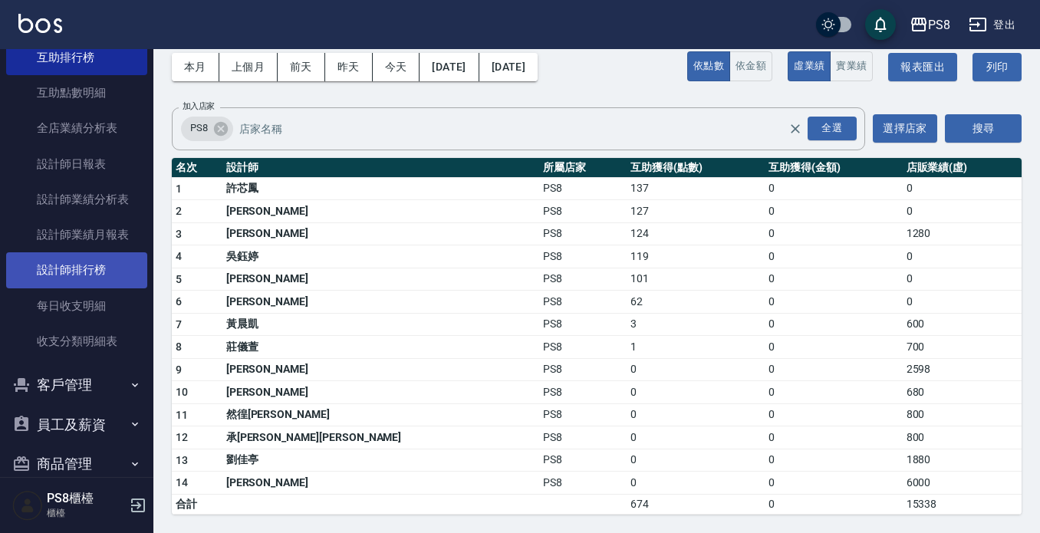
click at [54, 268] on link "設計師排行榜" at bounding box center [76, 269] width 141 height 35
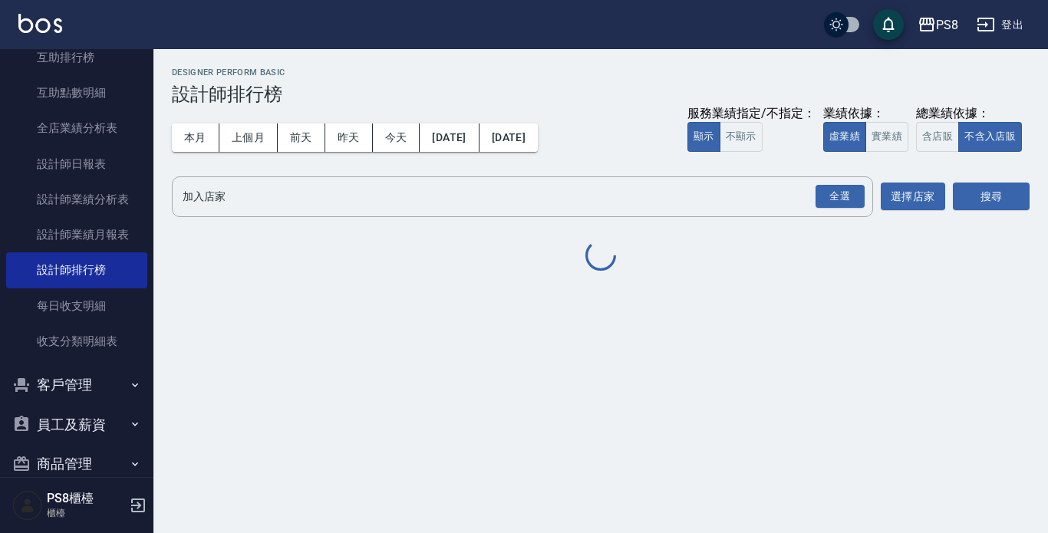
click at [190, 122] on div "本月 上個月 [DATE] [DATE] [DATE] [DATE] [DATE] 服務業績指定/不指定： 顯示 不顯示 業績依據： 虛業績 實業績 總業績依…" at bounding box center [601, 137] width 858 height 65
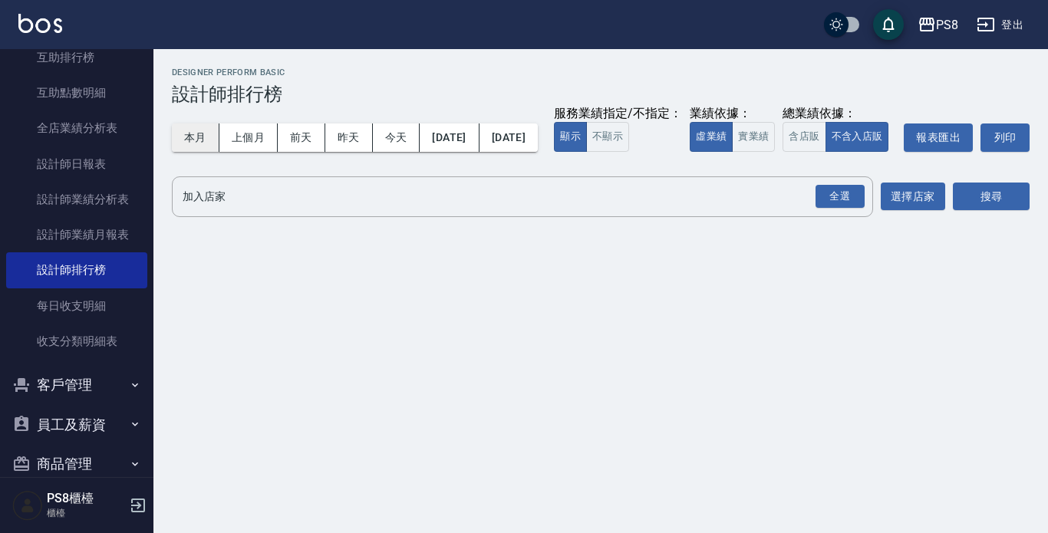
click at [193, 130] on button "本月" at bounding box center [196, 138] width 48 height 28
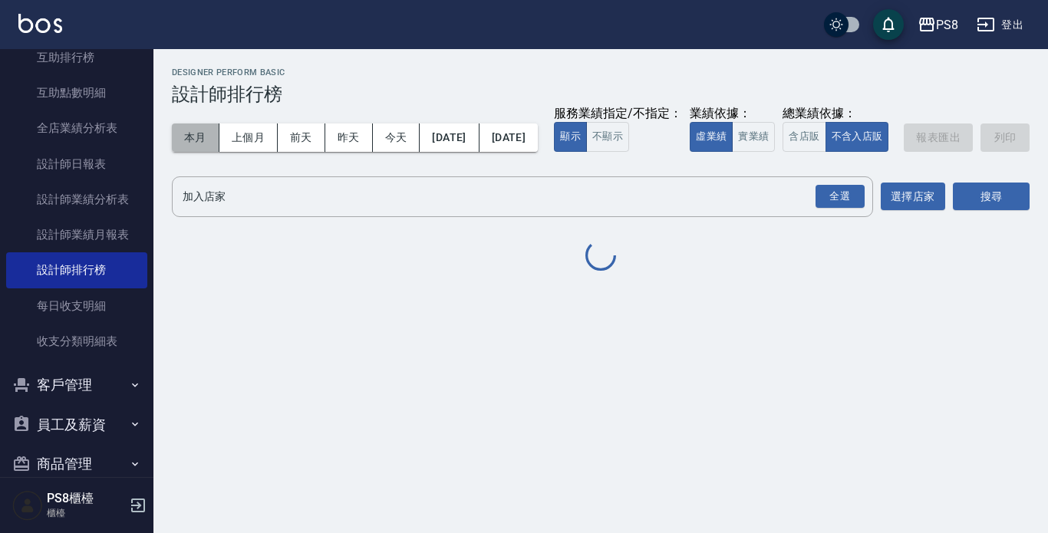
click at [193, 133] on button "本月" at bounding box center [196, 138] width 48 height 28
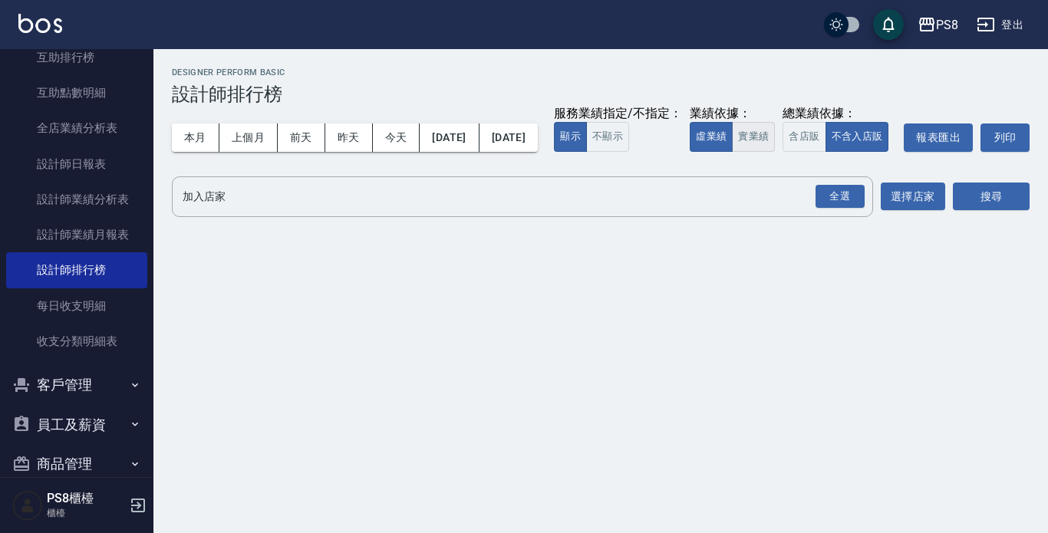
click at [732, 152] on button "實業績" at bounding box center [753, 137] width 43 height 30
click at [838, 209] on div "全選" at bounding box center [840, 197] width 49 height 24
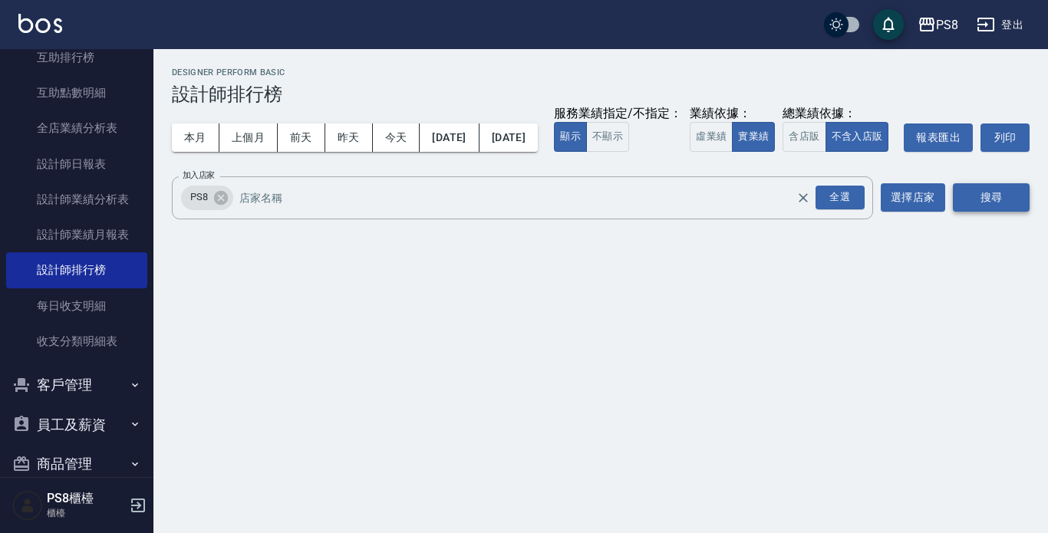
click at [997, 212] on button "搜尋" at bounding box center [991, 197] width 77 height 28
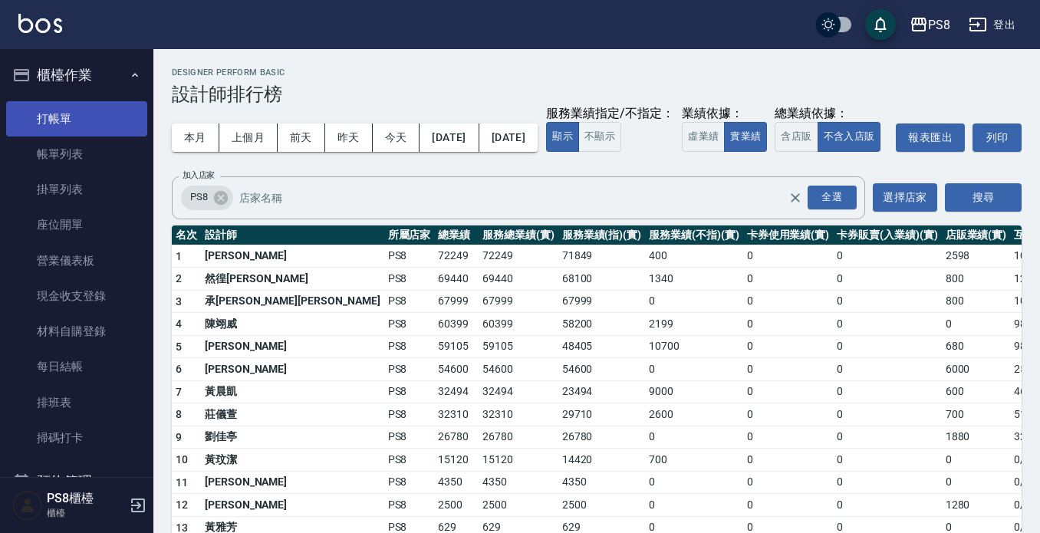
click at [75, 119] on link "打帳單" at bounding box center [76, 118] width 141 height 35
